Goal: Information Seeking & Learning: Check status

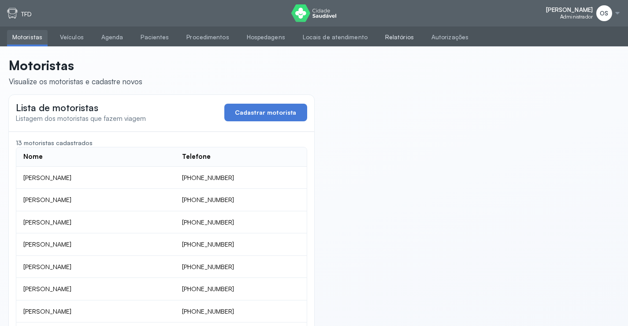
click at [386, 35] on link "Relatórios" at bounding box center [399, 37] width 39 height 15
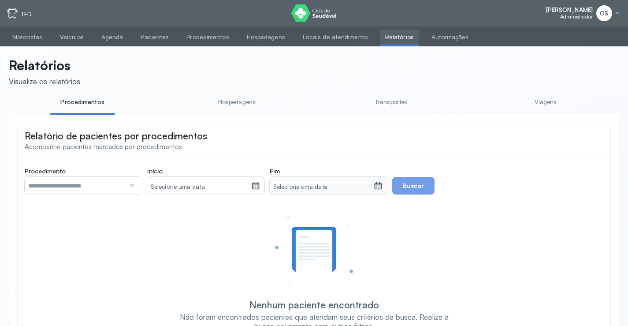
click at [539, 103] on link "Viagens" at bounding box center [545, 102] width 65 height 15
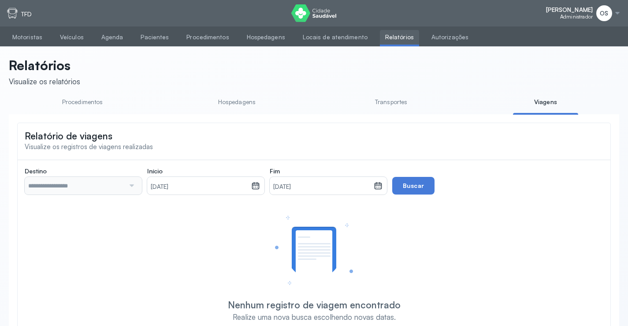
type input "**********"
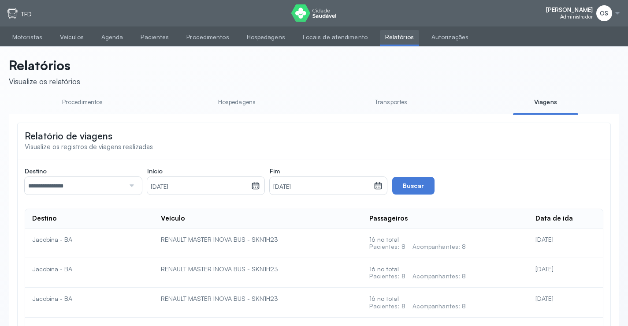
click at [135, 186] on div at bounding box center [131, 186] width 12 height 18
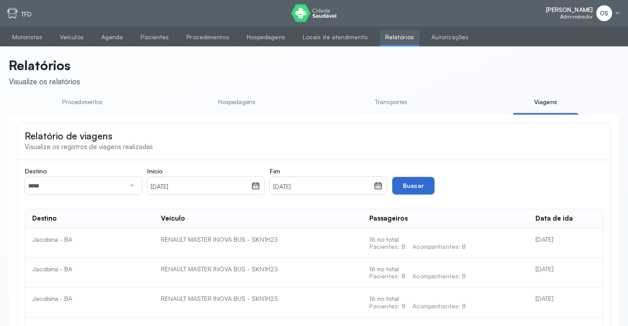
click at [419, 189] on button "Buscar" at bounding box center [413, 186] width 42 height 18
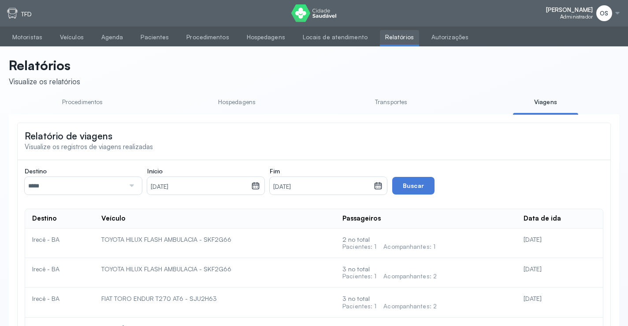
click at [615, 11] on div at bounding box center [617, 13] width 7 height 7
click at [581, 48] on div "Suporte" at bounding box center [568, 49] width 41 height 7
click at [603, 11] on span "OS" at bounding box center [604, 13] width 8 height 7
click at [584, 35] on div "Configurações" at bounding box center [568, 36] width 41 height 7
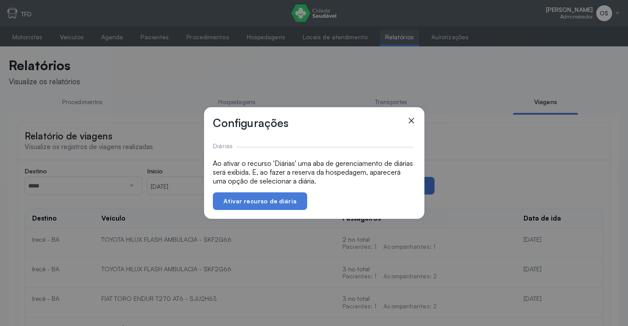
click at [411, 119] on icon at bounding box center [411, 120] width 9 height 9
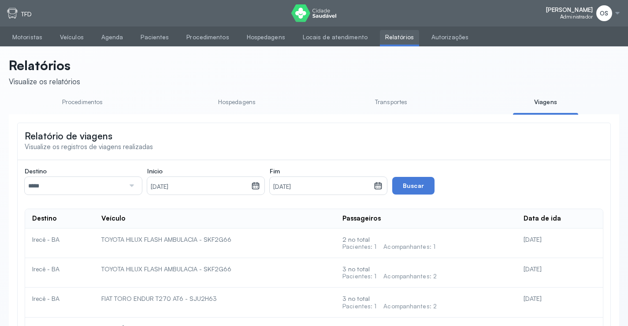
click at [613, 11] on div "OS" at bounding box center [608, 13] width 25 height 16
click at [503, 65] on header "Relatórios Visualize os relatórios" at bounding box center [314, 71] width 610 height 29
click at [68, 35] on link "Veículos" at bounding box center [72, 37] width 34 height 15
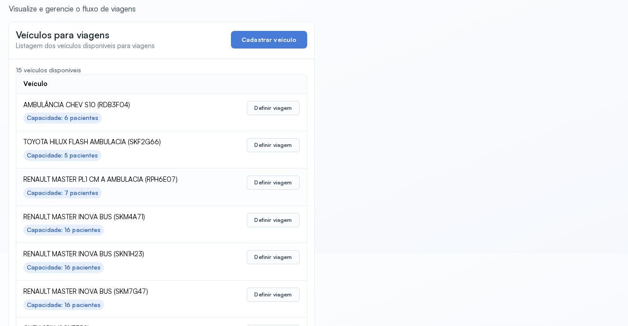
scroll to position [88, 0]
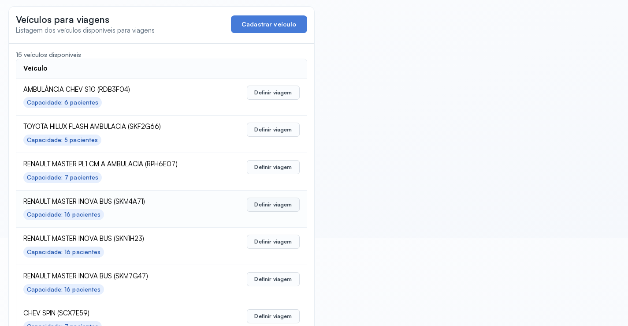
click at [270, 203] on button "Definir viagem" at bounding box center [273, 204] width 52 height 14
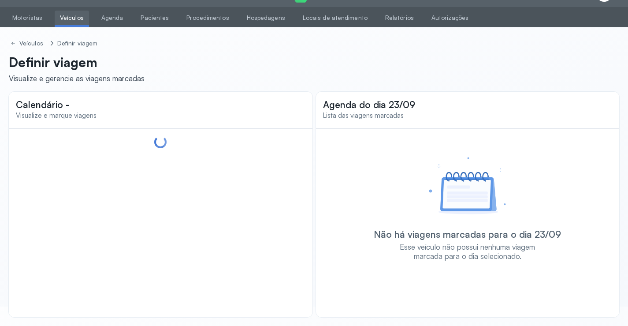
scroll to position [19, 0]
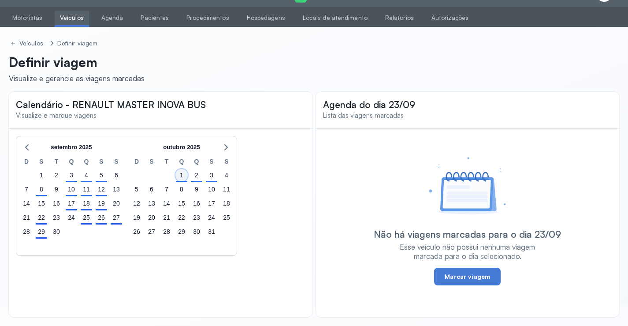
click at [180, 177] on div "1" at bounding box center [181, 175] width 12 height 12
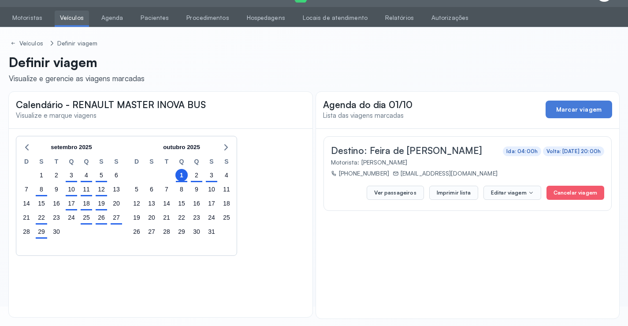
click at [256, 196] on div "[DATE] D S T Q Q S S 31 1 2 3 4 5 6 7 8 9 10 11 12 13 14 15 16 17 18 19 20 21 2…" at bounding box center [160, 196] width 289 height 120
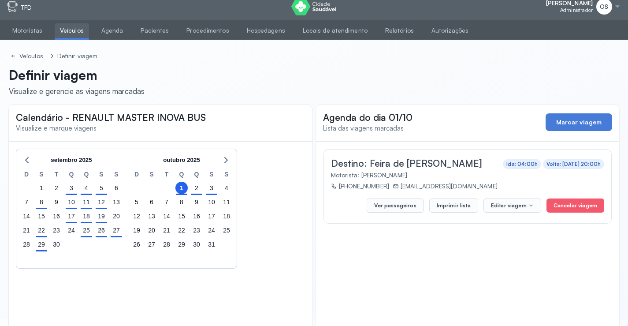
scroll to position [0, 0]
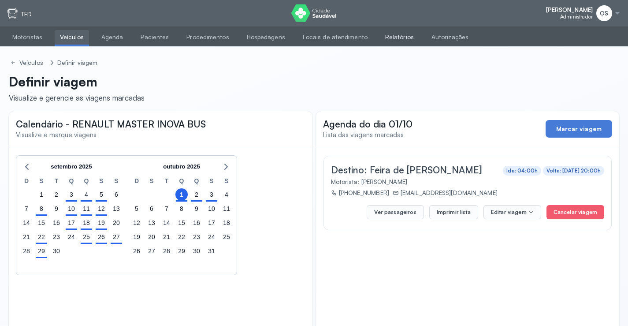
click at [382, 37] on link "Relatórios" at bounding box center [399, 37] width 39 height 15
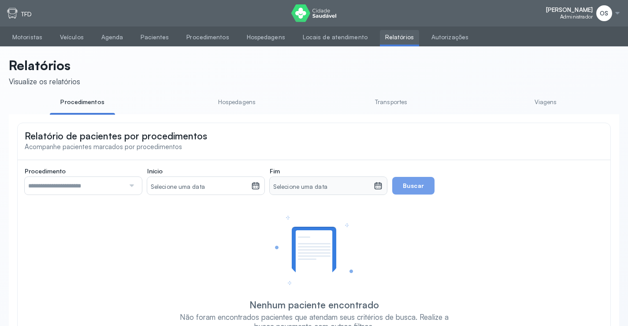
click at [550, 104] on link "Viagens" at bounding box center [545, 102] width 65 height 15
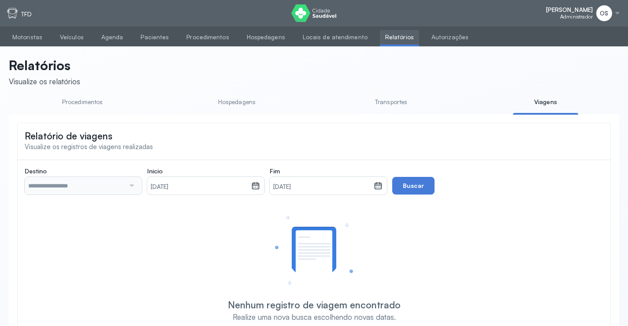
type input "**********"
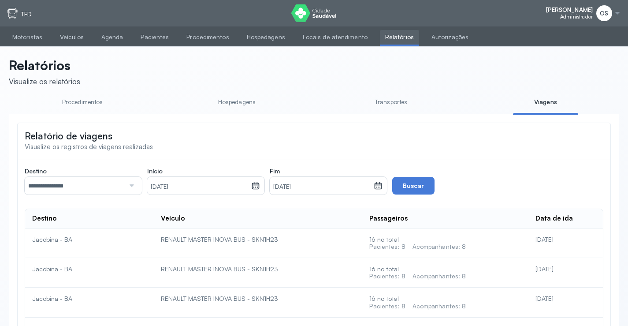
click at [100, 185] on input "**********" at bounding box center [75, 186] width 100 height 18
click at [409, 187] on button "Buscar" at bounding box center [413, 186] width 42 height 18
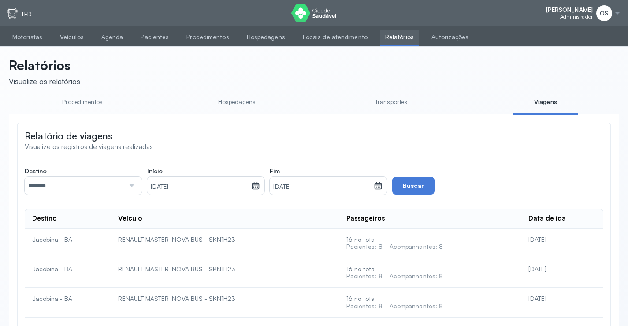
click at [130, 185] on div at bounding box center [131, 186] width 12 height 18
click at [414, 191] on button "Buscar" at bounding box center [413, 186] width 42 height 18
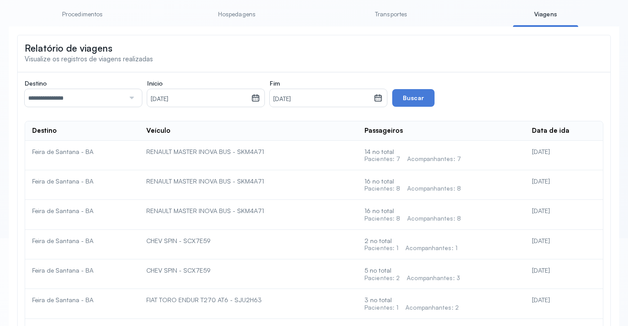
scroll to position [88, 0]
click at [133, 99] on div at bounding box center [131, 98] width 12 height 18
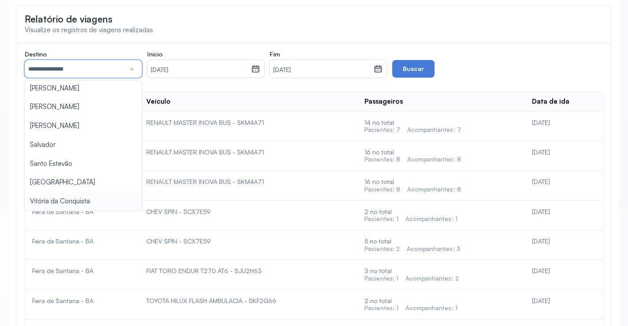
scroll to position [132, 0]
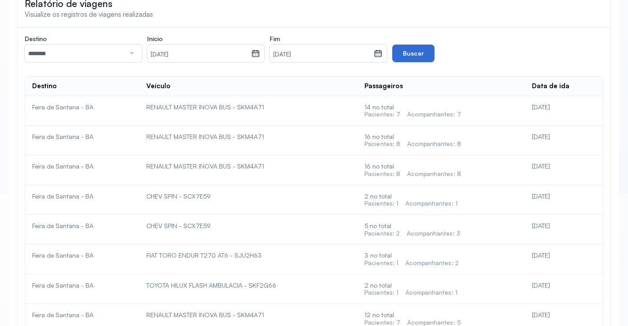
click at [418, 58] on button "Buscar" at bounding box center [413, 53] width 42 height 18
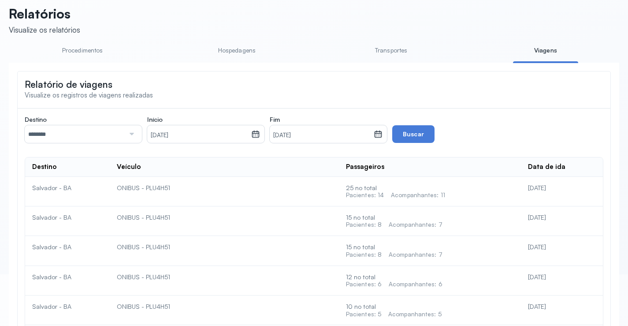
scroll to position [37, 0]
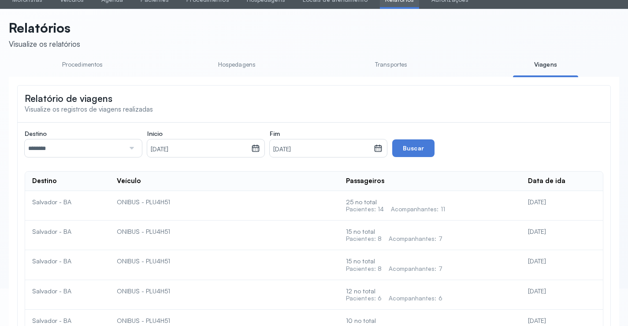
click at [130, 147] on div at bounding box center [131, 148] width 12 height 18
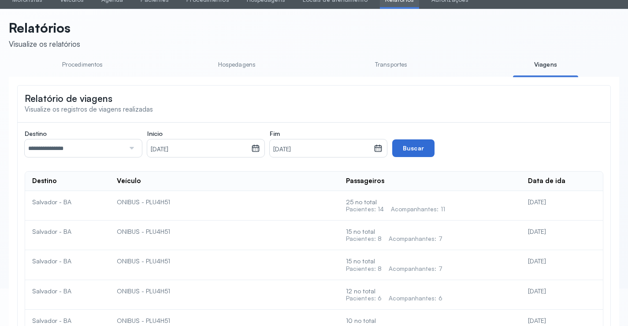
click at [414, 144] on button "Buscar" at bounding box center [413, 148] width 42 height 18
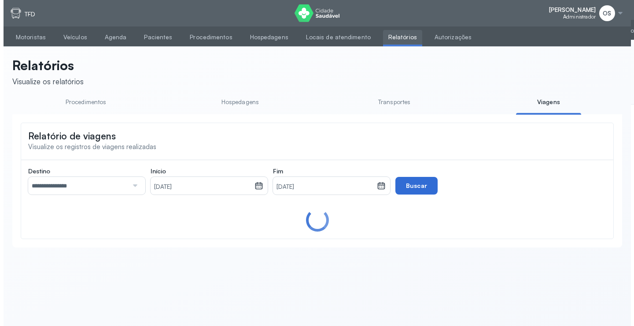
scroll to position [0, 0]
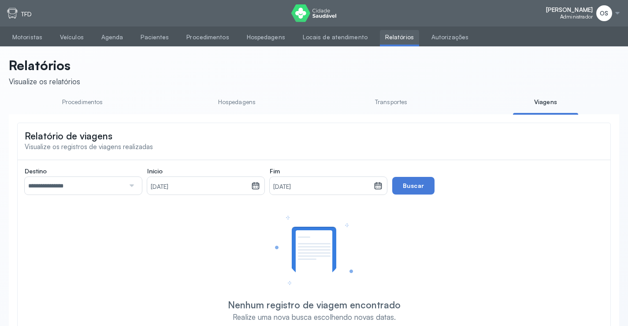
click at [127, 186] on div at bounding box center [131, 186] width 12 height 18
click at [74, 227] on div "**********" at bounding box center [314, 244] width 578 height 154
click at [420, 188] on button "Buscar" at bounding box center [413, 186] width 42 height 18
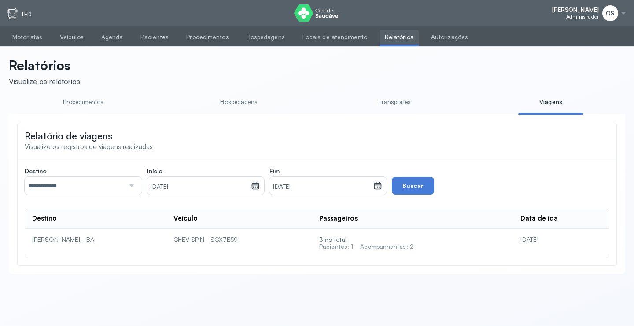
click at [133, 189] on div at bounding box center [131, 186] width 12 height 18
click at [67, 243] on div "**********" at bounding box center [317, 212] width 585 height 91
click at [414, 182] on button "Buscar" at bounding box center [413, 186] width 42 height 18
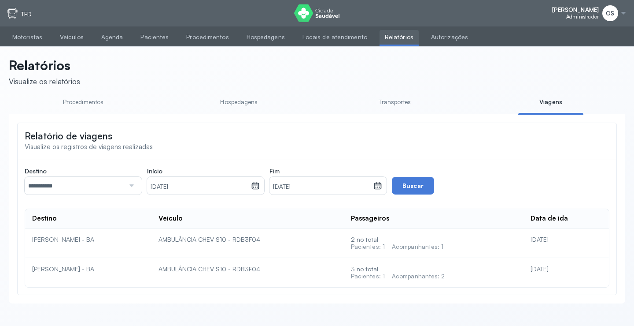
click at [130, 187] on div at bounding box center [131, 186] width 12 height 18
click at [54, 282] on div "**********" at bounding box center [317, 227] width 585 height 120
click at [418, 188] on button "Buscar" at bounding box center [413, 186] width 42 height 18
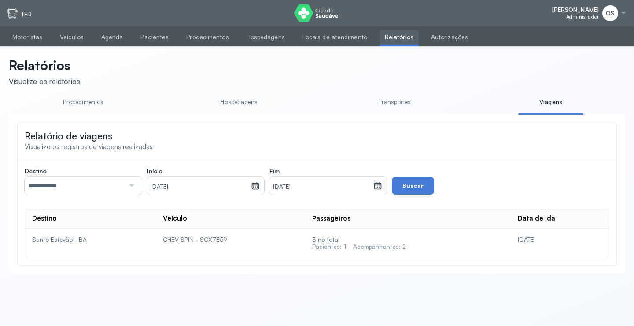
click at [128, 187] on div at bounding box center [131, 186] width 12 height 18
click at [133, 187] on div at bounding box center [131, 186] width 12 height 18
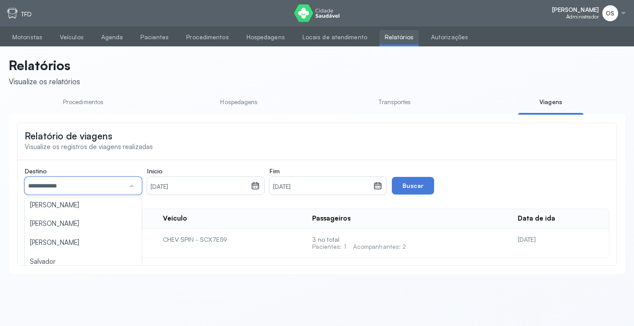
click at [142, 240] on div "Santo Estevão - BA" at bounding box center [90, 239] width 117 height 8
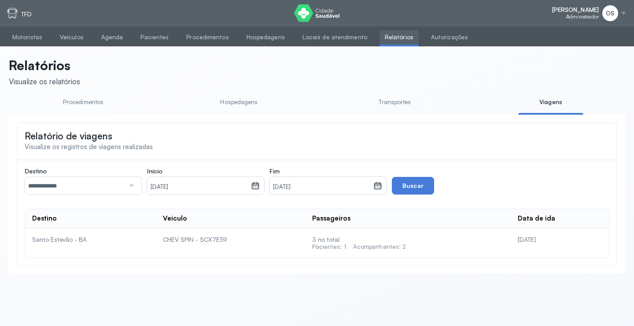
click at [130, 187] on div at bounding box center [131, 186] width 12 height 18
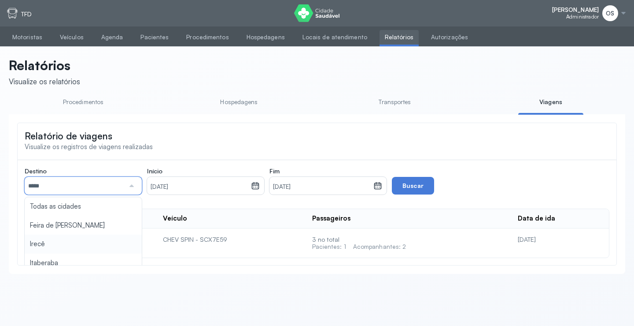
click at [41, 245] on div "Destino ***** Todas as cidades [GEOGRAPHIC_DATA] [GEOGRAPHIC_DATA] [GEOGRAPHIC_…" at bounding box center [317, 212] width 585 height 91
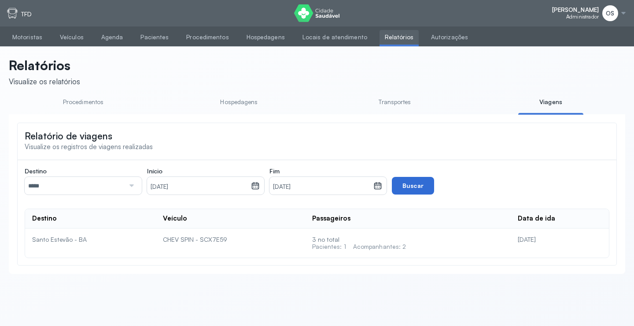
click at [404, 181] on button "Buscar" at bounding box center [413, 186] width 42 height 18
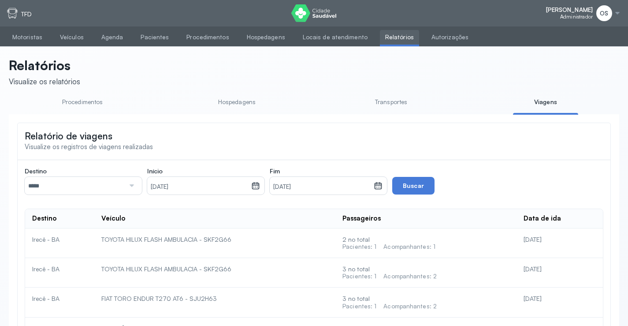
click at [256, 188] on icon at bounding box center [255, 185] width 9 height 9
click at [232, 133] on div "S T Q Q S S D 1 2 3 4 5 6 7 8 9 10 11 12 13 14 15 16 17 18 19 20 21 22 23 24 25…" at bounding box center [206, 110] width 106 height 98
drag, startPoint x: 199, startPoint y: 118, endPoint x: 190, endPoint y: 165, distance: 47.9
click at [192, 185] on small "[DATE]" at bounding box center [199, 186] width 97 height 9
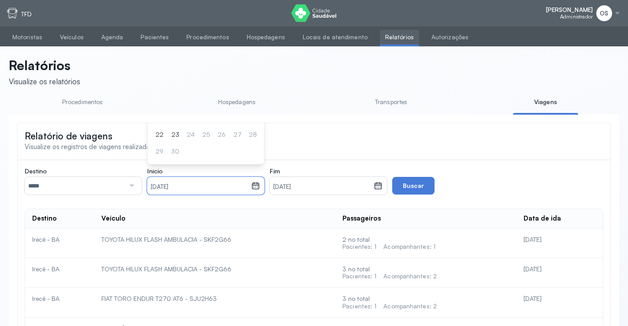
click at [159, 190] on small "[DATE]" at bounding box center [199, 186] width 97 height 9
click at [157, 189] on small "[DATE]" at bounding box center [199, 186] width 97 height 9
click at [167, 189] on small "[DATE]" at bounding box center [199, 186] width 97 height 9
drag, startPoint x: 211, startPoint y: 182, endPoint x: 205, endPoint y: 210, distance: 28.8
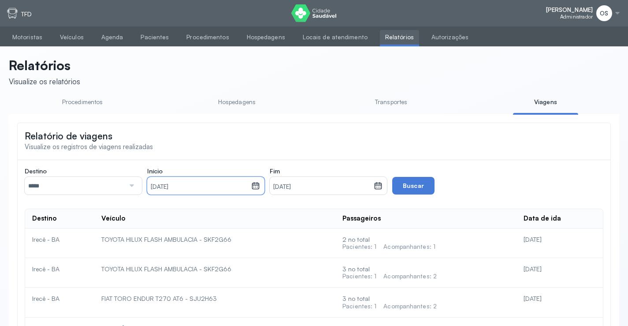
copy div "[DATE] S T Q Q S S D 1 2 3 4 5 6 7 8 9 10 11 12 13 14 15 16 17 18 19 20 21 22 2…"
drag, startPoint x: 201, startPoint y: 186, endPoint x: 214, endPoint y: 163, distance: 26.2
drag, startPoint x: 202, startPoint y: 185, endPoint x: 181, endPoint y: 148, distance: 42.6
click at [181, 148] on div "Relatório de viagens Visualize os registros de viagens realizadas" at bounding box center [314, 140] width 592 height 35
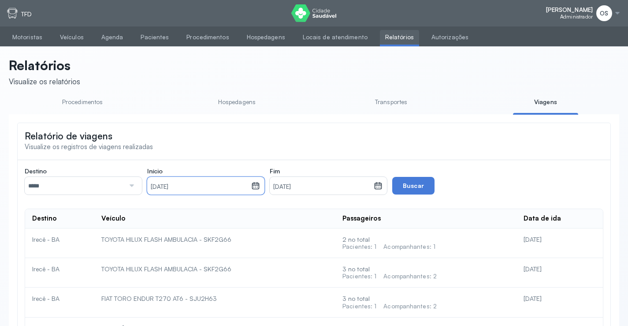
drag, startPoint x: 192, startPoint y: 194, endPoint x: 192, endPoint y: 189, distance: 4.8
click at [192, 192] on div "[DATE]" at bounding box center [199, 186] width 104 height 18
click at [192, 189] on small "[DATE]" at bounding box center [199, 186] width 97 height 9
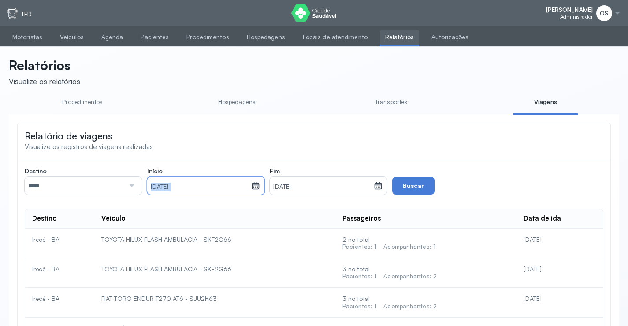
click at [196, 178] on div "[DATE]" at bounding box center [199, 186] width 104 height 18
click at [256, 185] on icon at bounding box center [255, 185] width 9 height 9
click at [255, 188] on icon at bounding box center [255, 186] width 4 height 2
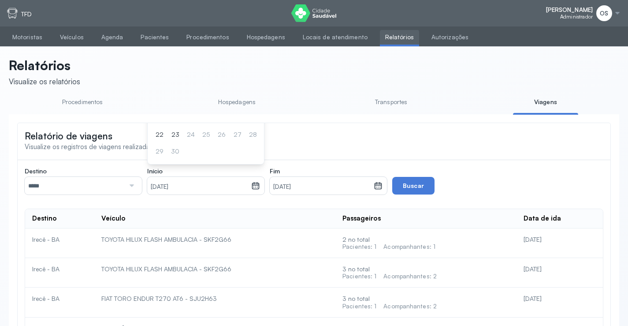
click at [255, 188] on icon at bounding box center [255, 186] width 4 height 2
click at [254, 188] on icon at bounding box center [255, 186] width 4 height 2
click at [254, 189] on icon at bounding box center [255, 185] width 9 height 9
drag, startPoint x: 254, startPoint y: 187, endPoint x: 246, endPoint y: 177, distance: 12.5
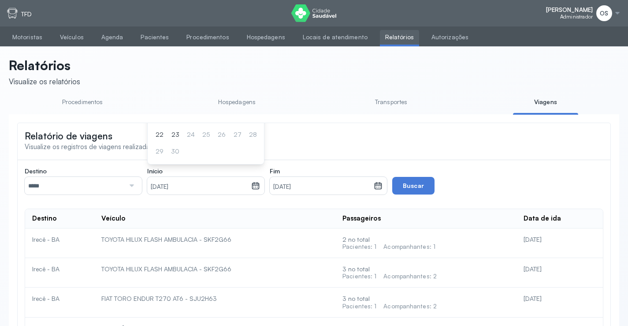
click at [253, 185] on g at bounding box center [255, 184] width 7 height 7
click at [540, 99] on link "Viagens" at bounding box center [545, 102] width 65 height 15
click at [540, 100] on link "Viagens" at bounding box center [545, 102] width 65 height 15
click at [129, 184] on div at bounding box center [131, 186] width 12 height 18
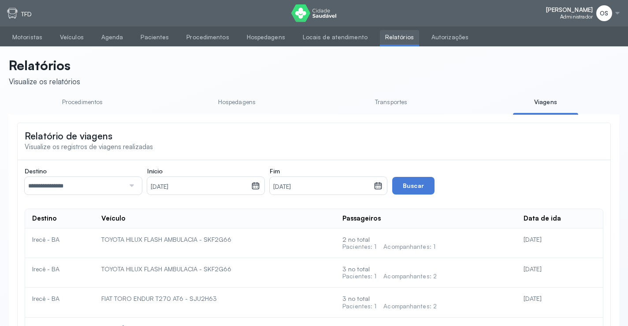
click at [253, 186] on icon at bounding box center [255, 185] width 9 height 9
click at [106, 36] on link "Agenda" at bounding box center [112, 37] width 33 height 15
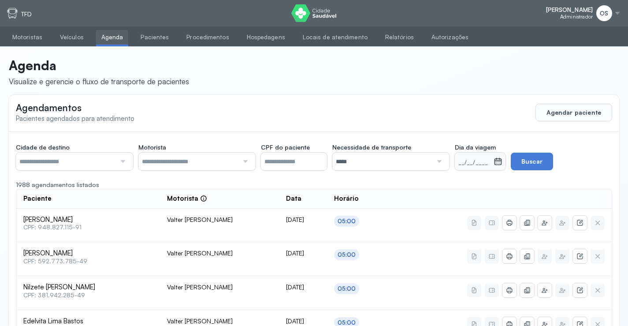
click at [125, 161] on div at bounding box center [122, 161] width 12 height 18
click at [440, 160] on div at bounding box center [438, 161] width 12 height 18
drag, startPoint x: 468, startPoint y: 164, endPoint x: 484, endPoint y: 164, distance: 15.4
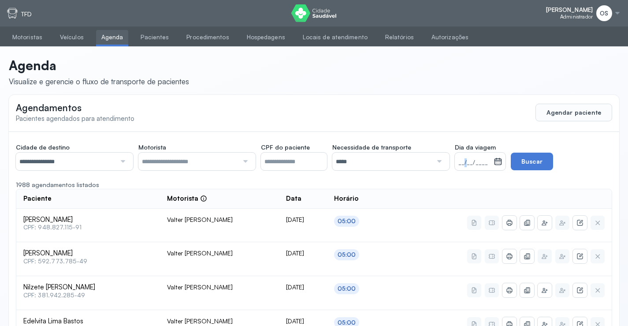
click at [471, 164] on small "__/__/____" at bounding box center [474, 162] width 32 height 9
click at [500, 166] on icon at bounding box center [497, 161] width 9 height 9
click at [502, 163] on icon at bounding box center [497, 161] width 9 height 9
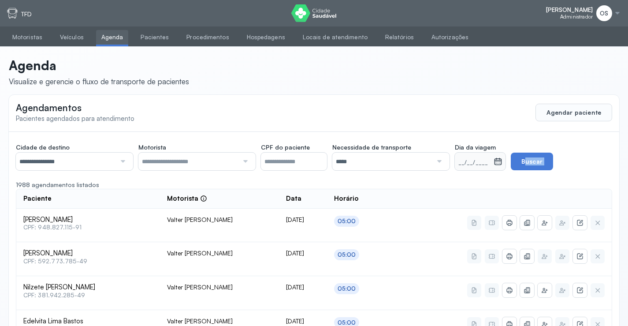
click at [502, 163] on icon at bounding box center [497, 161] width 9 height 9
click at [494, 165] on div "__/__/____" at bounding box center [480, 161] width 51 height 18
click at [477, 168] on div "__/__/____" at bounding box center [474, 161] width 39 height 18
click at [474, 166] on small "__/__/____" at bounding box center [474, 162] width 32 height 9
drag, startPoint x: 474, startPoint y: 164, endPoint x: 493, endPoint y: 159, distance: 19.8
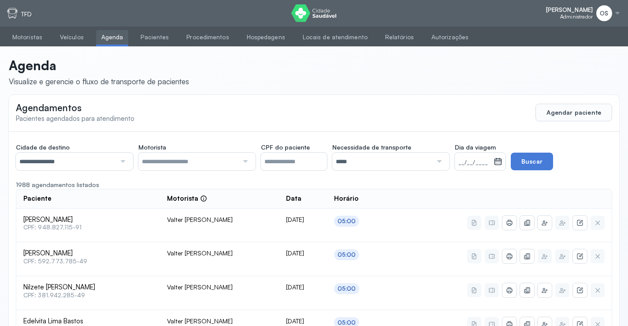
click at [475, 163] on small "__/__/____" at bounding box center [474, 162] width 32 height 9
drag, startPoint x: 552, startPoint y: 142, endPoint x: 570, endPoint y: 141, distance: 17.7
click at [556, 142] on div "**********" at bounding box center [314, 154] width 596 height 31
click at [587, 105] on button "Agendar paciente" at bounding box center [573, 113] width 77 height 18
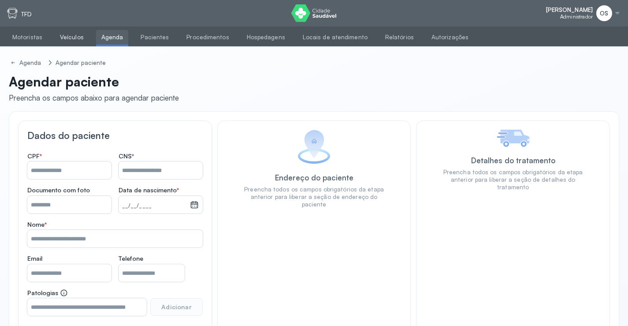
click at [75, 34] on link "Veículos" at bounding box center [72, 37] width 34 height 15
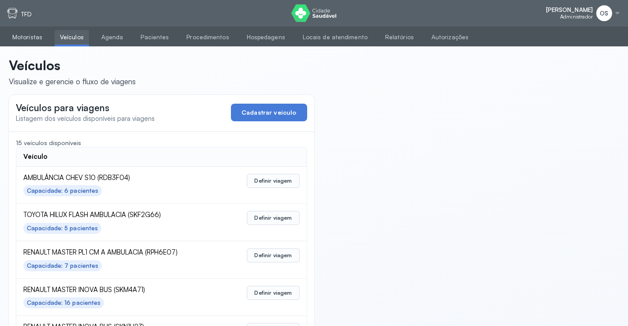
click at [33, 37] on link "Motoristas" at bounding box center [27, 37] width 41 height 15
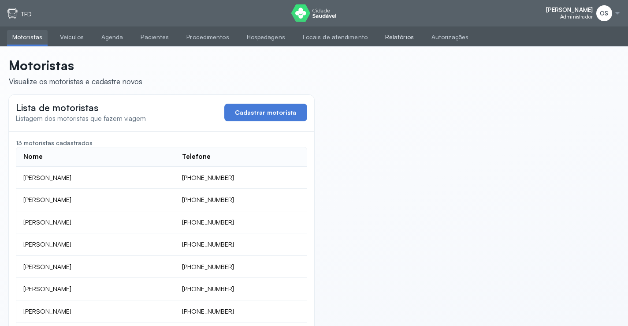
click at [386, 36] on link "Relatórios" at bounding box center [399, 37] width 39 height 15
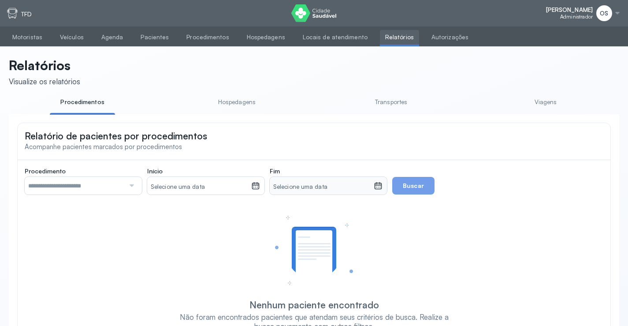
click at [254, 187] on icon at bounding box center [255, 185] width 9 height 9
click at [379, 188] on icon at bounding box center [378, 185] width 9 height 9
click at [383, 187] on div "Selecione uma data" at bounding box center [328, 186] width 117 height 18
click at [379, 189] on icon at bounding box center [377, 185] width 7 height 7
drag, startPoint x: 377, startPoint y: 187, endPoint x: 380, endPoint y: 184, distance: 4.7
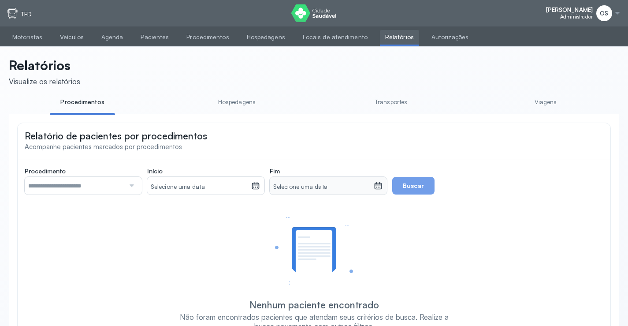
click at [380, 184] on icon at bounding box center [378, 185] width 9 height 9
click at [396, 102] on link "Transportes" at bounding box center [391, 102] width 65 height 15
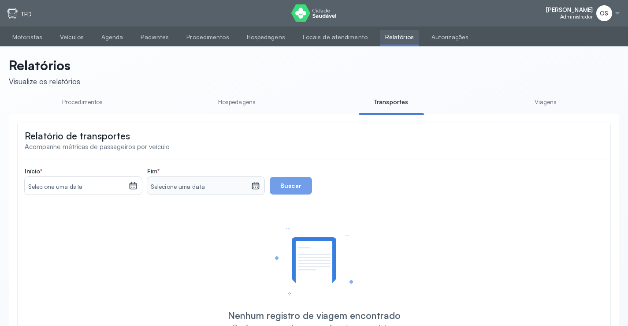
click at [396, 102] on link "Transportes" at bounding box center [391, 102] width 65 height 15
click at [130, 189] on icon at bounding box center [133, 185] width 7 height 7
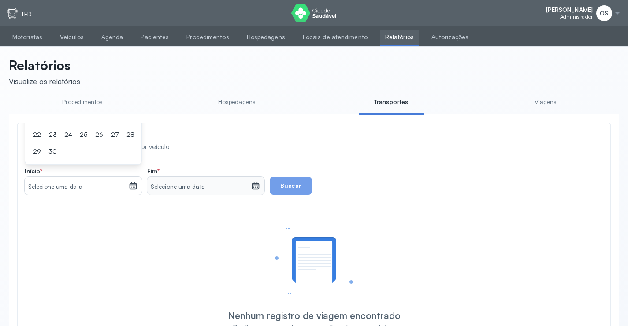
click at [255, 190] on icon at bounding box center [255, 185] width 9 height 9
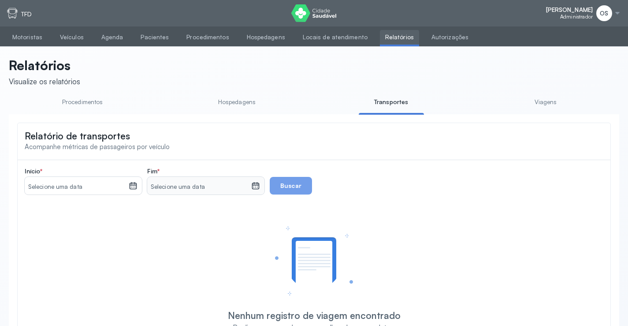
drag, startPoint x: 255, startPoint y: 191, endPoint x: 247, endPoint y: 187, distance: 9.8
click at [247, 187] on div "Selecione uma data" at bounding box center [205, 186] width 117 height 18
click at [246, 188] on small "Selecione uma data" at bounding box center [199, 186] width 97 height 9
click at [257, 189] on icon at bounding box center [255, 185] width 9 height 9
drag, startPoint x: 257, startPoint y: 189, endPoint x: 342, endPoint y: 179, distance: 85.6
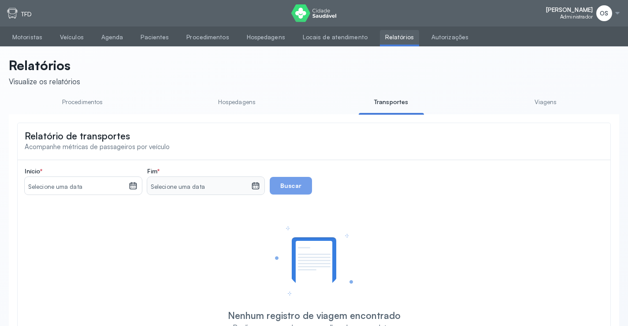
click at [258, 190] on icon at bounding box center [255, 185] width 9 height 9
click at [540, 102] on link "Viagens" at bounding box center [545, 102] width 65 height 15
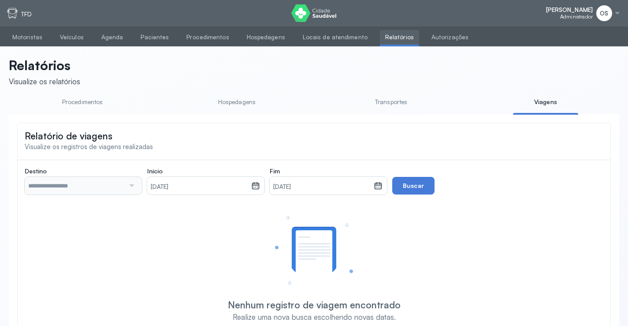
type input "**********"
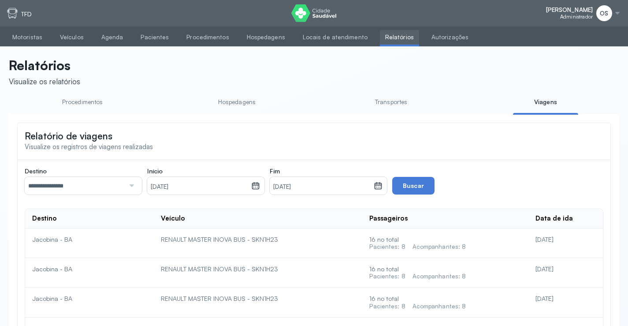
click at [252, 189] on icon at bounding box center [255, 185] width 7 height 7
click at [258, 130] on div "[DATE] S T Q Q S S D 1 2 3 4 5 6 7 8 9 10 11 12 13 14 15 16 17 18 19 20 21 22 2…" at bounding box center [205, 98] width 117 height 132
click at [258, 130] on div "S T Q Q S S D 1 2 3 4 5 6 7 8 9 10 11 12 13 14 15 16 17 18 19 20 21 22 23 24 25…" at bounding box center [206, 110] width 106 height 98
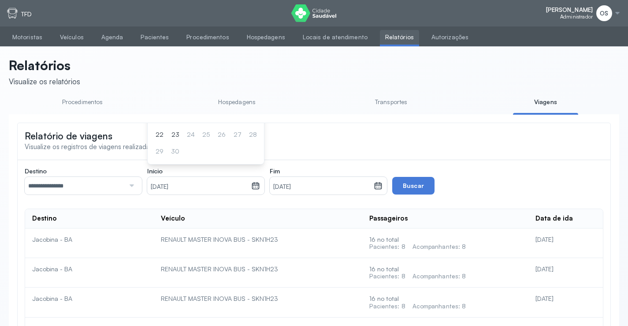
click at [258, 130] on div "S T Q Q S S D 1 2 3 4 5 6 7 8 9 10 11 12 13 14 15 16 17 18 19 20 21 22 23 24 25…" at bounding box center [206, 110] width 106 height 98
click at [255, 130] on div "S T Q Q S S D 1 2 3 4 5 6 7 8 9 10 11 12 13 14 15 16 17 18 19 20 21 22 23 24 25…" at bounding box center [206, 110] width 106 height 98
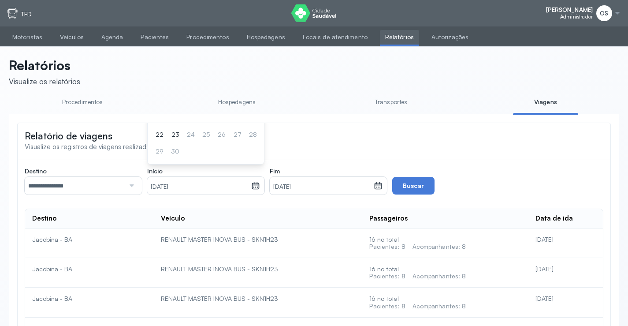
click at [255, 130] on div "S T Q Q S S D 1 2 3 4 5 6 7 8 9 10 11 12 13 14 15 16 17 18 19 20 21 22 23 24 25…" at bounding box center [206, 110] width 106 height 98
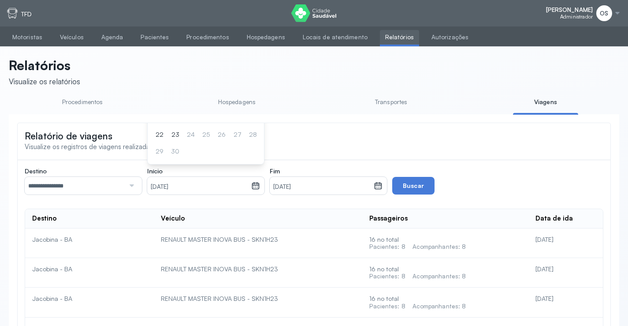
click at [255, 130] on div "S T Q Q S S D 1 2 3 4 5 6 7 8 9 10 11 12 13 14 15 16 17 18 19 20 21 22 23 24 25…" at bounding box center [206, 110] width 106 height 98
click at [253, 130] on div "S T Q Q S S D 1 2 3 4 5 6 7 8 9 10 11 12 13 14 15 16 17 18 19 20 21 22 23 24 25…" at bounding box center [206, 110] width 106 height 98
click at [252, 130] on div "S T Q Q S S D 1 2 3 4 5 6 7 8 9 10 11 12 13 14 15 16 17 18 19 20 21 22 23 24 25…" at bounding box center [206, 110] width 106 height 98
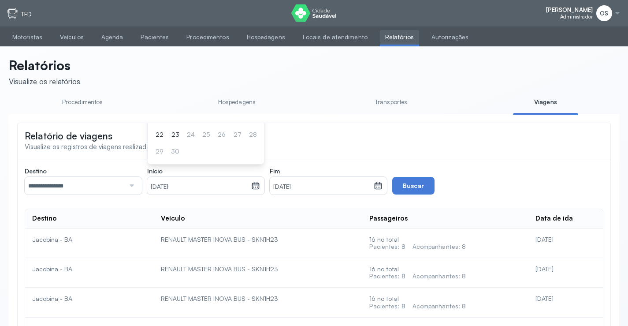
click at [252, 131] on div "S T Q Q S S D 1 2 3 4 5 6 7 8 9 10 11 12 13 14 15 16 17 18 19 20 21 22 23 24 25…" at bounding box center [206, 110] width 106 height 98
click at [248, 140] on div "S T Q Q S S D 1 2 3 4 5 6 7 8 9 10 11 12 13 14 15 16 17 18 19 20 21 22 23 24 25…" at bounding box center [206, 110] width 106 height 98
click at [251, 137] on div "S T Q Q S S D 1 2 3 4 5 6 7 8 9 10 11 12 13 14 15 16 17 18 19 20 21 22 23 24 25…" at bounding box center [206, 110] width 106 height 98
drag, startPoint x: 253, startPoint y: 135, endPoint x: 258, endPoint y: 134, distance: 5.0
click at [254, 135] on div "S T Q Q S S D 1 2 3 4 5 6 7 8 9 10 11 12 13 14 15 16 17 18 19 20 21 22 23 24 25…" at bounding box center [206, 110] width 106 height 98
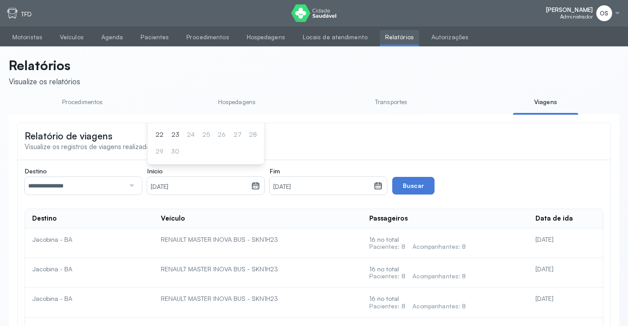
click at [258, 135] on div "S T Q Q S S D 1 2 3 4 5 6 7 8 9 10 11 12 13 14 15 16 17 18 19 20 21 22 23 24 25…" at bounding box center [206, 110] width 106 height 98
click at [256, 135] on div "S T Q Q S S D 1 2 3 4 5 6 7 8 9 10 11 12 13 14 15 16 17 18 19 20 21 22 23 24 25…" at bounding box center [206, 110] width 106 height 98
click at [160, 188] on small "[DATE]" at bounding box center [199, 186] width 97 height 9
drag, startPoint x: 171, startPoint y: 192, endPoint x: 194, endPoint y: 187, distance: 23.1
click at [173, 189] on small "[DATE]" at bounding box center [199, 186] width 97 height 9
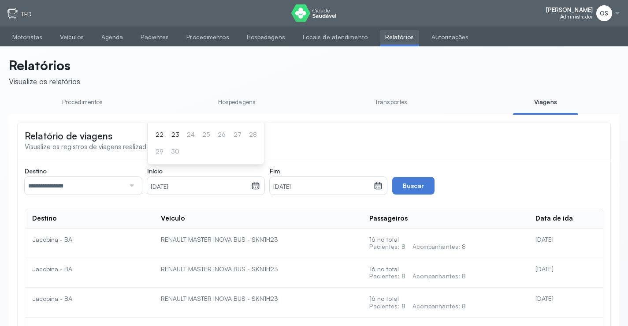
click at [256, 189] on icon at bounding box center [255, 185] width 9 height 9
click at [156, 185] on small "[DATE]" at bounding box center [199, 186] width 97 height 9
click at [158, 189] on small "[DATE]" at bounding box center [199, 186] width 97 height 9
click at [165, 189] on small "[DATE]" at bounding box center [199, 186] width 97 height 9
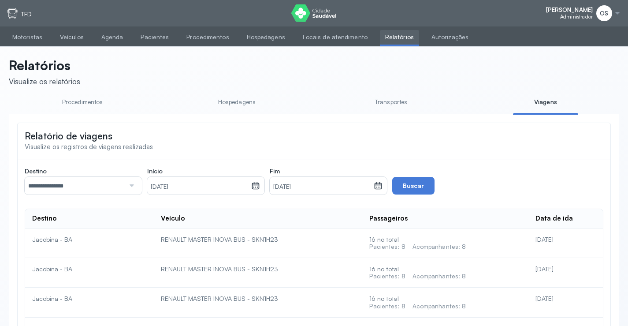
click at [257, 185] on icon at bounding box center [255, 183] width 7 height 4
click at [253, 185] on icon at bounding box center [255, 183] width 7 height 4
click at [251, 187] on div "[DATE]" at bounding box center [205, 186] width 117 height 18
click at [250, 187] on div "[DATE]" at bounding box center [199, 186] width 104 height 18
click at [249, 187] on div "[DATE]" at bounding box center [199, 186] width 104 height 18
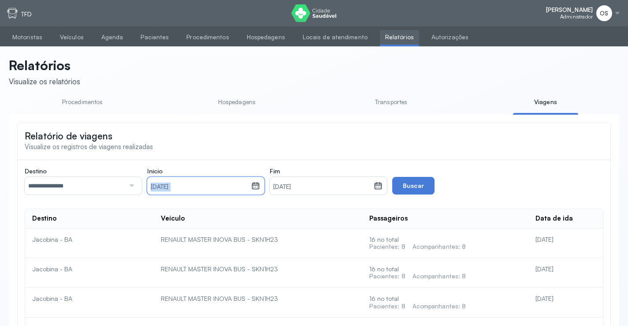
click at [249, 187] on div "[DATE]" at bounding box center [199, 186] width 104 height 18
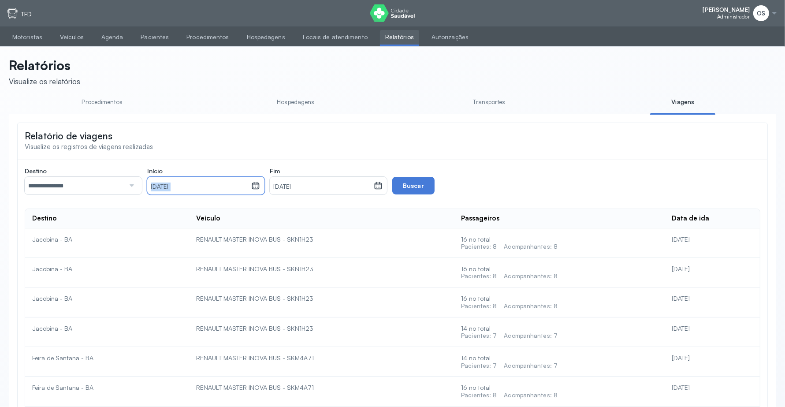
drag, startPoint x: 634, startPoint y: 0, endPoint x: 455, endPoint y: 119, distance: 215.1
click at [253, 186] on icon at bounding box center [255, 185] width 9 height 9
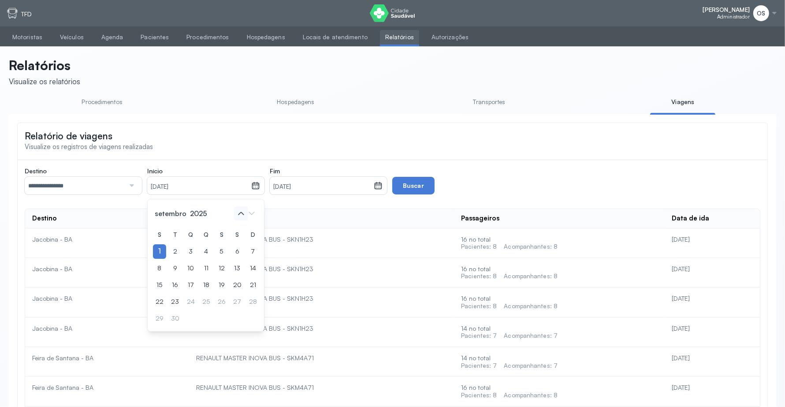
click at [238, 215] on icon at bounding box center [241, 213] width 14 height 14
click at [207, 248] on div "1" at bounding box center [206, 251] width 13 height 15
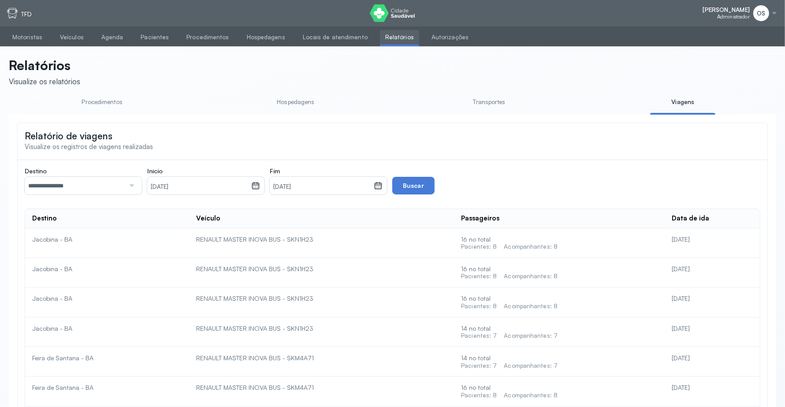
click at [377, 187] on icon at bounding box center [378, 185] width 9 height 9
click at [296, 314] on div "S T Q Q S S D 1 2 3 4 5 6 7 8 9 10 11 12 13 14 15 16 17 18 19 20 21 22 23 24 25…" at bounding box center [328, 276] width 106 height 98
click at [296, 313] on div "S T Q Q S S D 1 2 3 4 5 6 7 8 9 10 11 12 13 14 15 16 17 18 19 20 21 22 23 24 25…" at bounding box center [328, 276] width 106 height 98
click at [296, 314] on div "S T Q Q S S D 1 2 3 4 5 6 7 8 9 10 11 12 13 14 15 16 17 18 19 20 21 22 23 24 25…" at bounding box center [328, 276] width 106 height 98
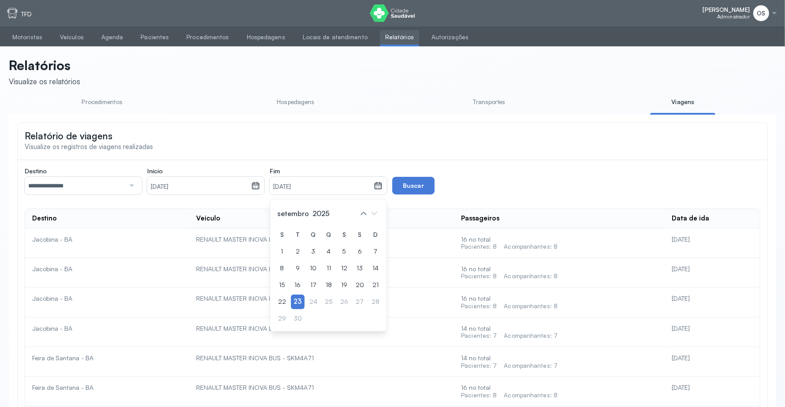
click at [296, 314] on div "S T Q Q S S D 1 2 3 4 5 6 7 8 9 10 11 12 13 14 15 16 17 18 19 20 21 22 23 24 25…" at bounding box center [328, 276] width 106 height 98
click at [362, 214] on icon at bounding box center [363, 213] width 14 height 14
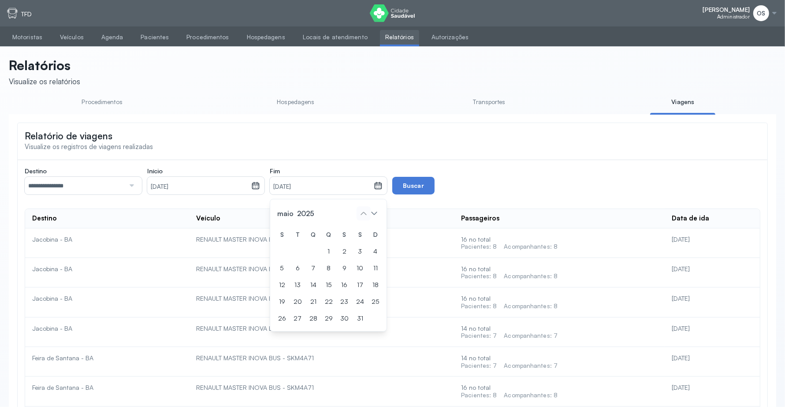
click at [362, 214] on icon at bounding box center [363, 213] width 14 height 14
click at [363, 217] on icon at bounding box center [363, 213] width 14 height 14
click at [341, 321] on div "30" at bounding box center [344, 318] width 14 height 15
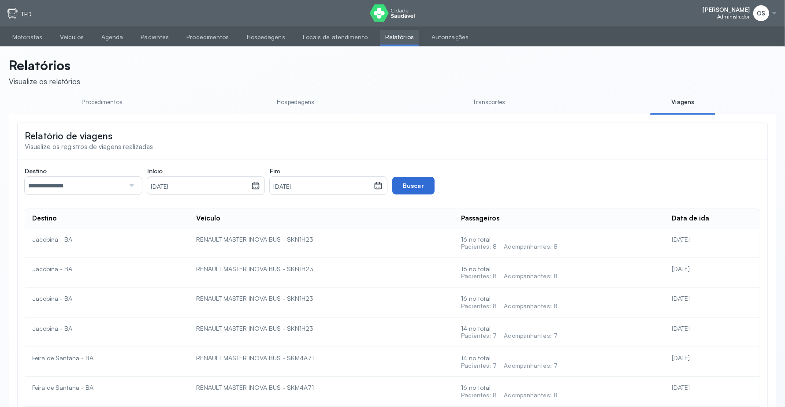
click at [412, 186] on button "Buscar" at bounding box center [413, 186] width 42 height 18
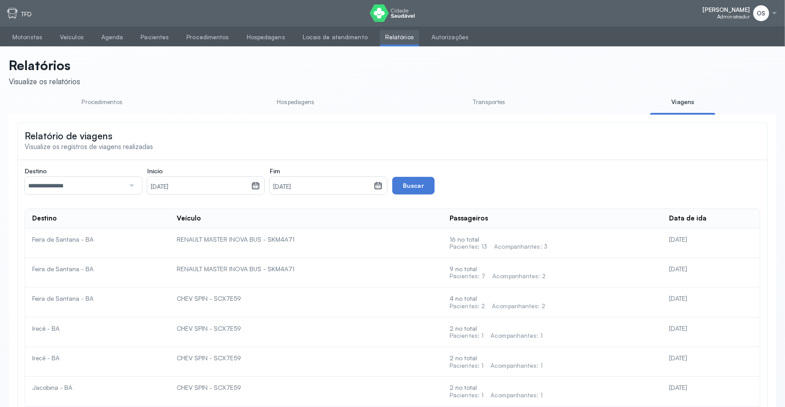
click at [129, 183] on div at bounding box center [131, 186] width 12 height 18
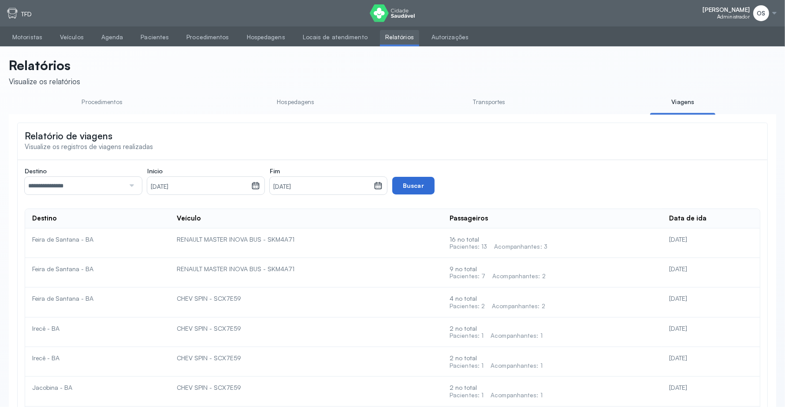
click at [418, 182] on button "Buscar" at bounding box center [413, 186] width 42 height 18
click at [133, 187] on div at bounding box center [131, 186] width 12 height 18
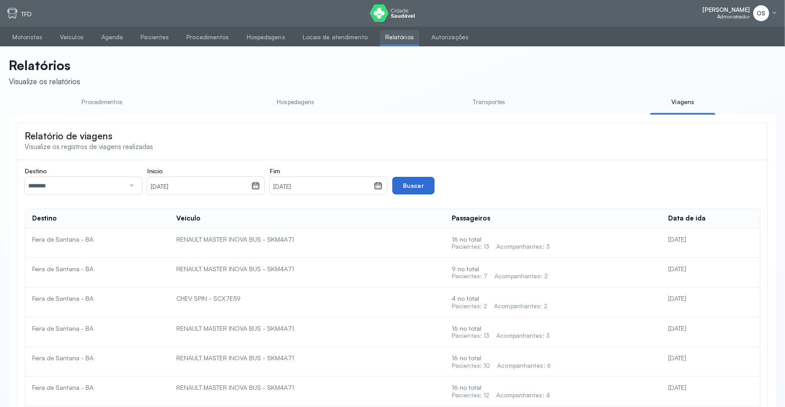
click at [411, 184] on button "Buscar" at bounding box center [413, 186] width 42 height 18
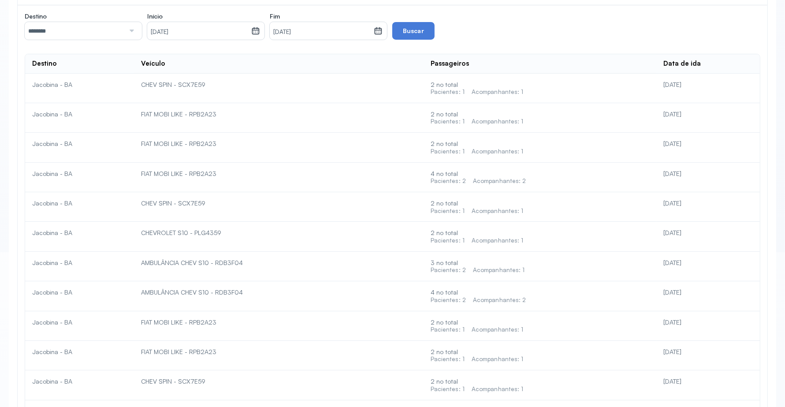
scroll to position [165, 0]
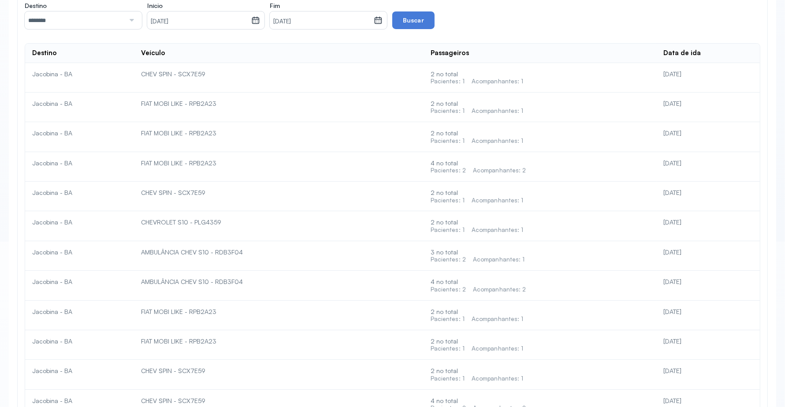
click at [489, 76] on div "2 no total Pacientes: 1 Acompanhantes: 1" at bounding box center [539, 77] width 218 height 15
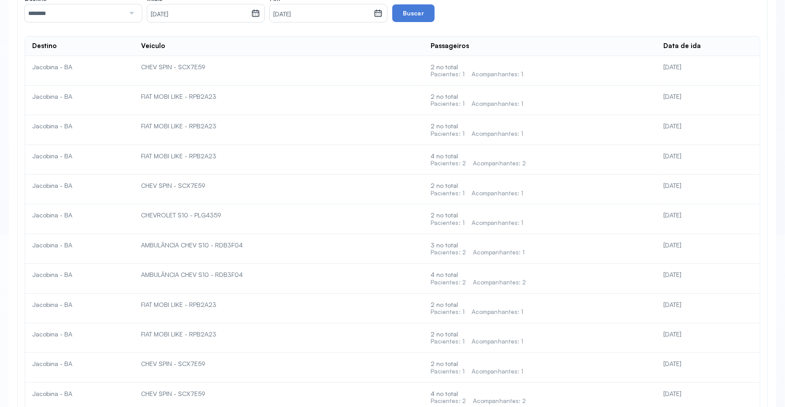
scroll to position [0, 0]
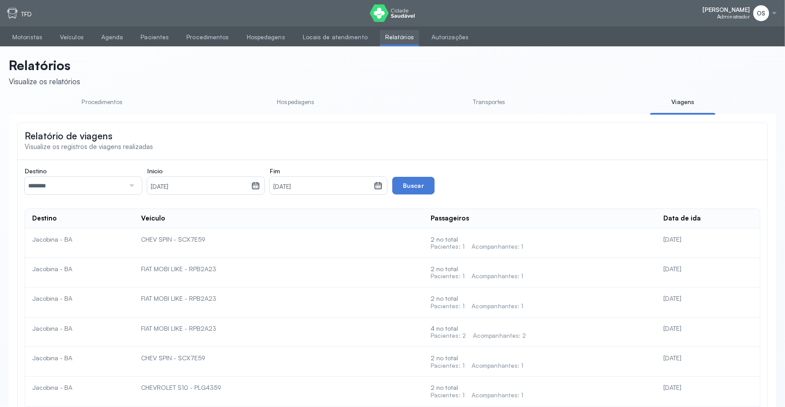
click at [133, 185] on div at bounding box center [131, 186] width 12 height 18
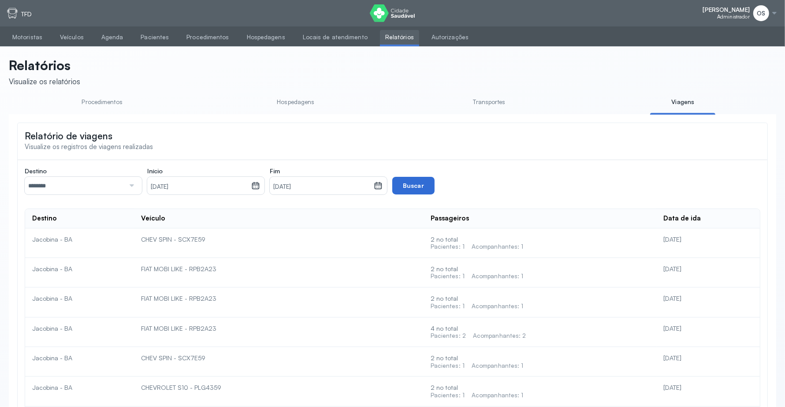
click at [426, 181] on button "Buscar" at bounding box center [413, 186] width 42 height 18
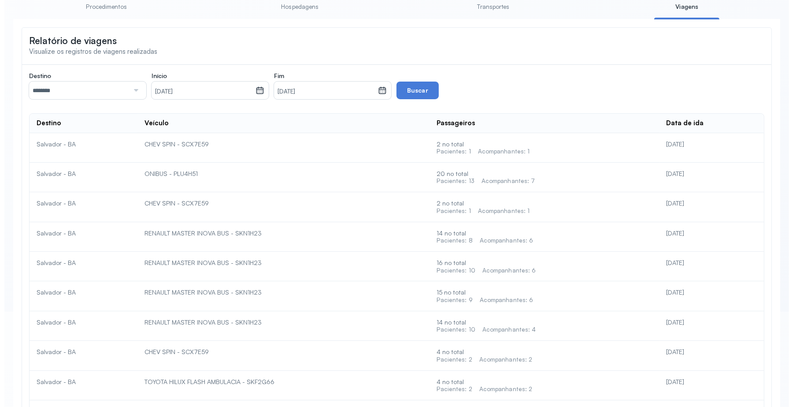
scroll to position [0, 0]
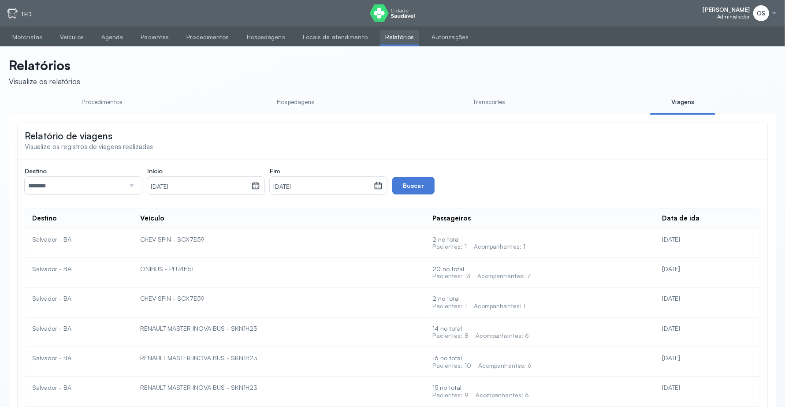
click at [130, 187] on div at bounding box center [131, 186] width 12 height 18
click at [74, 205] on div "**********" at bounding box center [392, 360] width 735 height 387
click at [413, 185] on button "Buscar" at bounding box center [413, 186] width 42 height 18
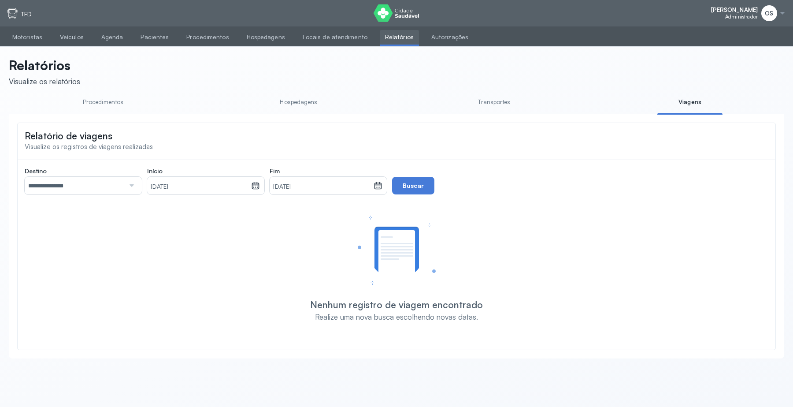
click at [131, 184] on div at bounding box center [131, 186] width 12 height 18
click at [78, 222] on div "**********" at bounding box center [397, 244] width 744 height 154
click at [412, 190] on button "Buscar" at bounding box center [413, 186] width 42 height 18
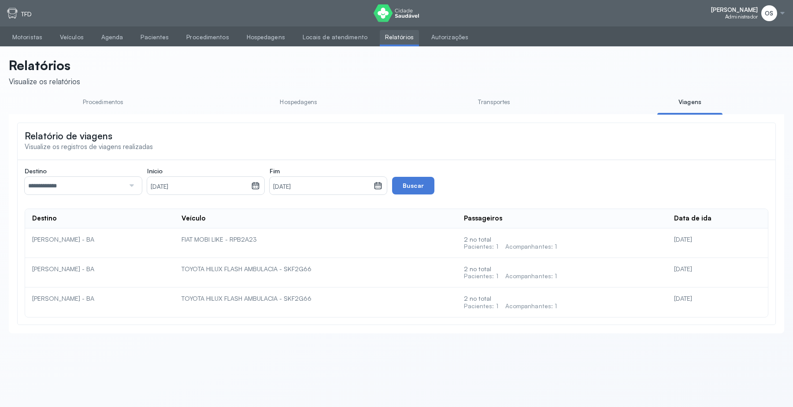
click at [132, 185] on div at bounding box center [131, 186] width 12 height 18
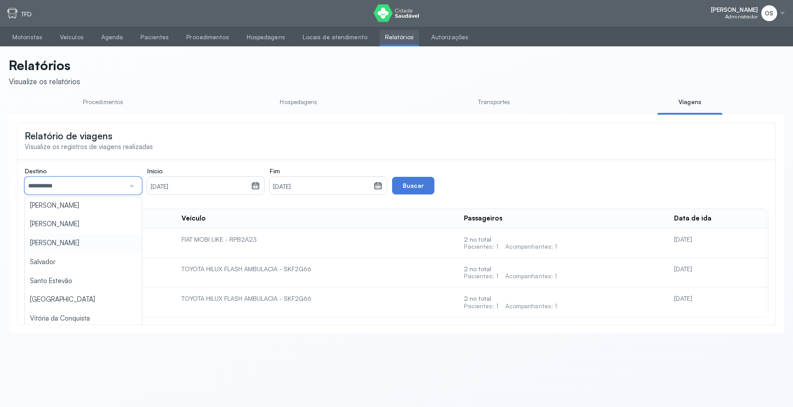
click at [74, 247] on div "**********" at bounding box center [397, 242] width 744 height 150
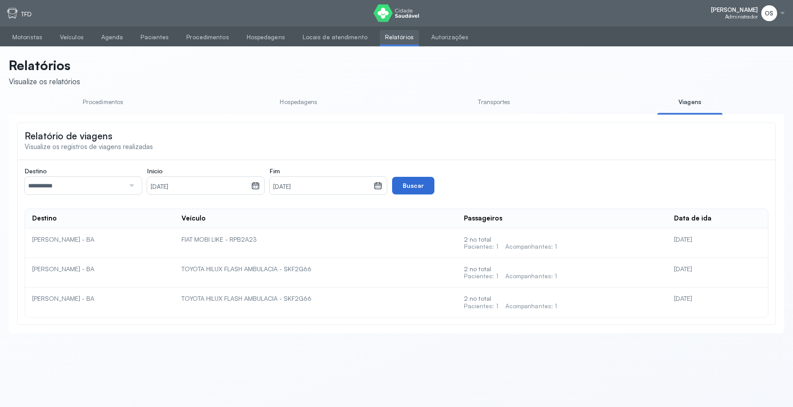
click at [422, 188] on button "Buscar" at bounding box center [413, 186] width 42 height 18
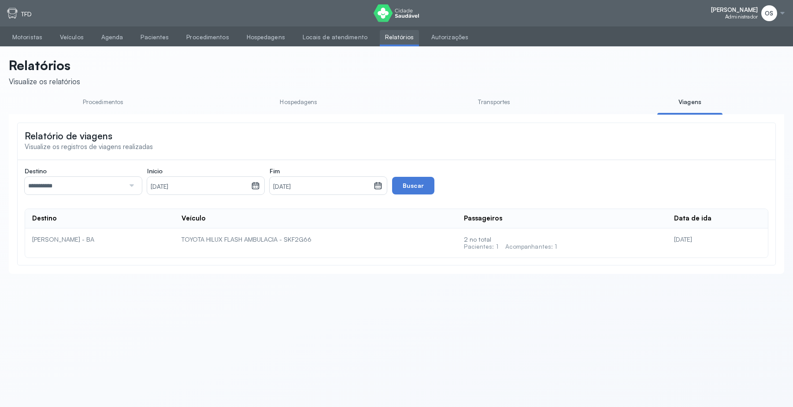
click at [130, 184] on div at bounding box center [131, 186] width 12 height 18
click at [58, 244] on div "Destino ***** Todas as cidades [GEOGRAPHIC_DATA] [GEOGRAPHIC_DATA] [GEOGRAPHIC_…" at bounding box center [397, 212] width 744 height 91
click at [402, 182] on button "Buscar" at bounding box center [413, 186] width 42 height 18
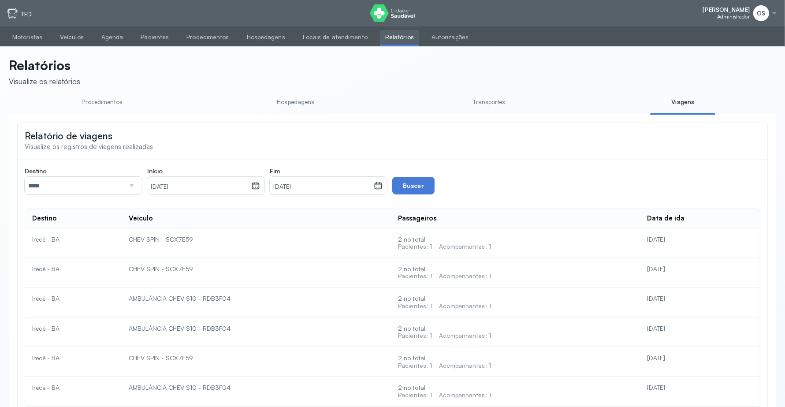
click at [135, 186] on div at bounding box center [131, 186] width 12 height 18
click at [63, 265] on div "Destino ********* Todas as cidades [GEOGRAPHIC_DATA] [GEOGRAPHIC_DATA] [GEOGRAP…" at bounding box center [392, 375] width 735 height 417
click at [415, 193] on button "Buscar" at bounding box center [413, 186] width 42 height 18
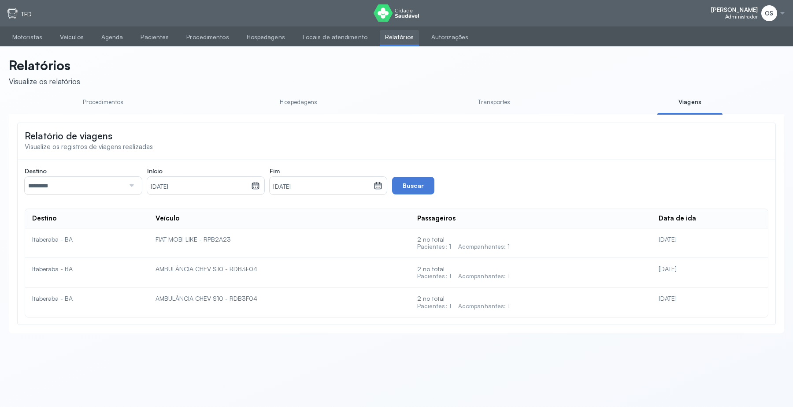
click at [133, 187] on div at bounding box center [131, 186] width 12 height 18
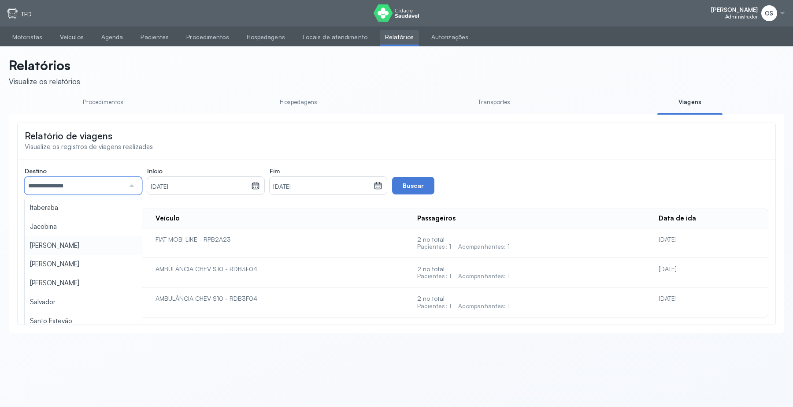
click at [72, 247] on div "**********" at bounding box center [397, 242] width 744 height 150
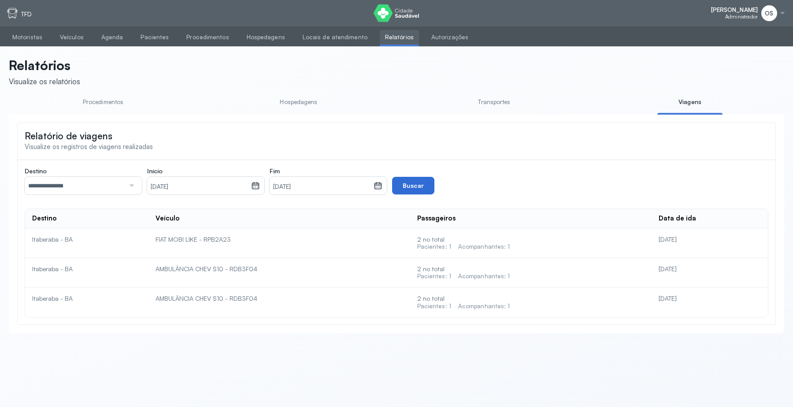
click at [408, 188] on button "Buscar" at bounding box center [413, 186] width 42 height 18
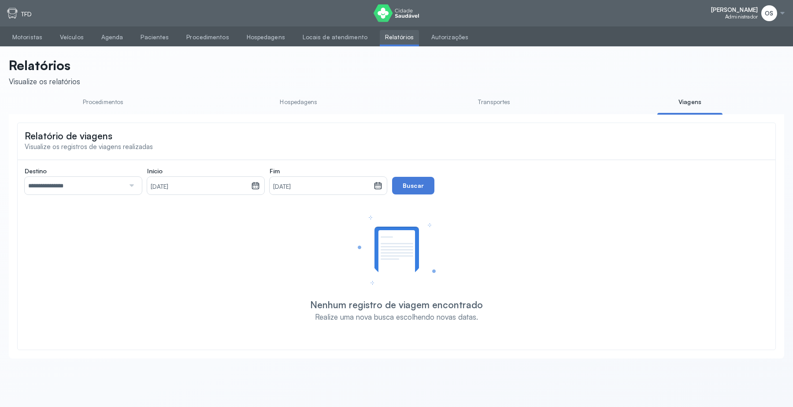
click at [254, 188] on icon at bounding box center [255, 186] width 4 height 2
click at [250, 214] on icon at bounding box center [251, 213] width 14 height 14
click at [251, 248] on div "1" at bounding box center [252, 251] width 13 height 15
click at [378, 185] on icon at bounding box center [378, 185] width 9 height 9
click at [371, 217] on icon at bounding box center [374, 213] width 14 height 14
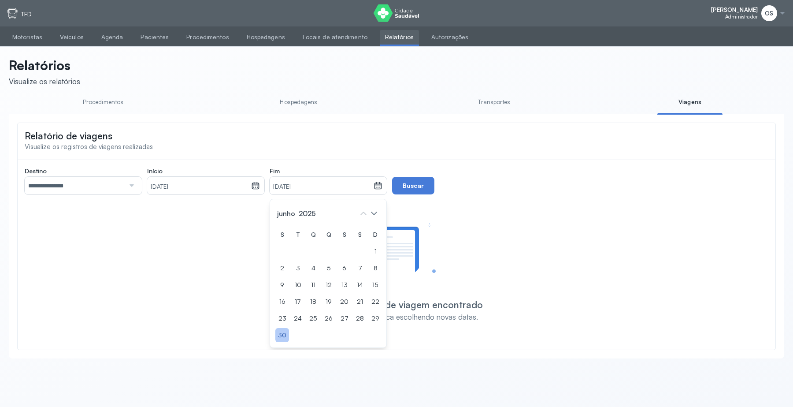
click at [283, 325] on div "30" at bounding box center [282, 335] width 14 height 15
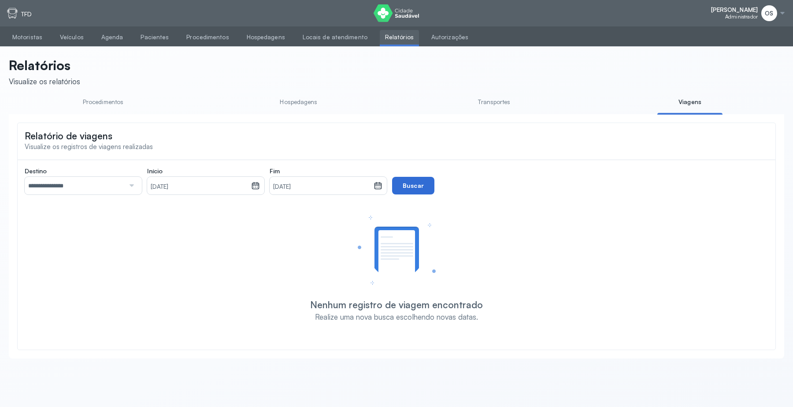
click at [411, 183] on button "Buscar" at bounding box center [413, 186] width 42 height 18
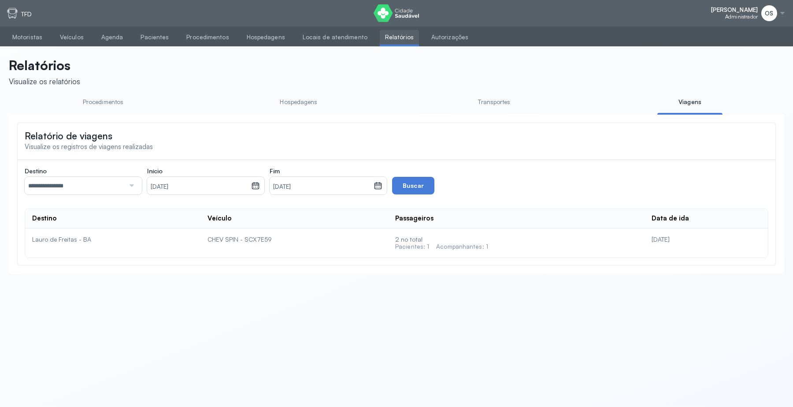
click at [133, 188] on div at bounding box center [131, 186] width 12 height 18
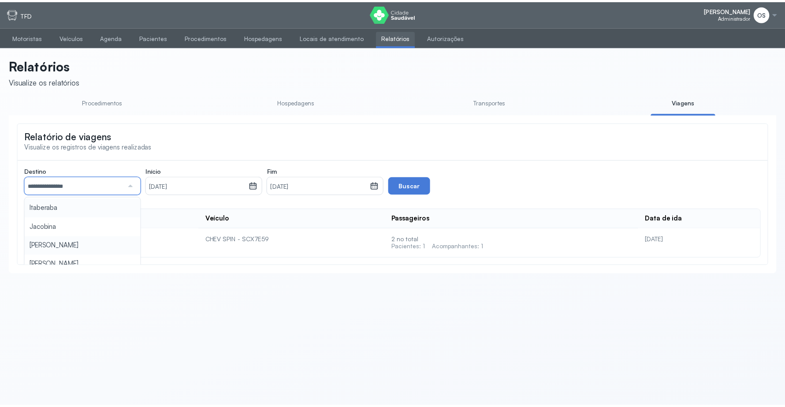
scroll to position [0, 0]
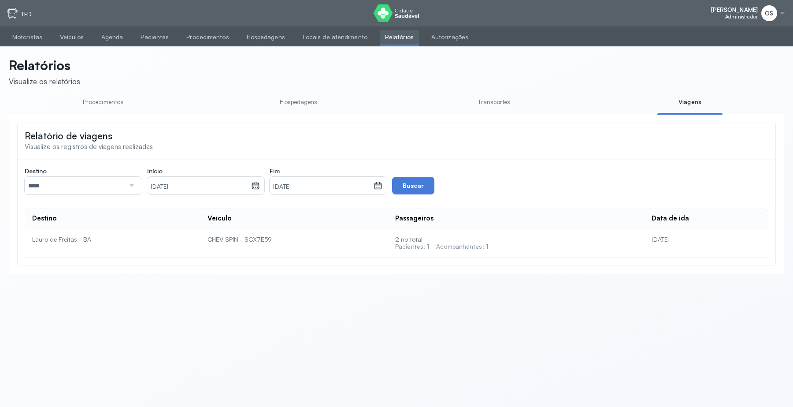
click at [51, 243] on div "Destino ***** Todas as cidades [GEOGRAPHIC_DATA] [GEOGRAPHIC_DATA] [GEOGRAPHIC_…" at bounding box center [397, 212] width 744 height 91
click at [411, 188] on button "Buscar" at bounding box center [413, 186] width 42 height 18
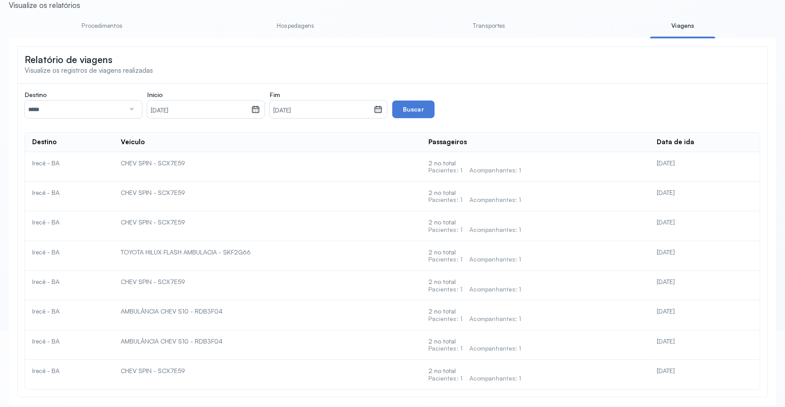
scroll to position [86, 0]
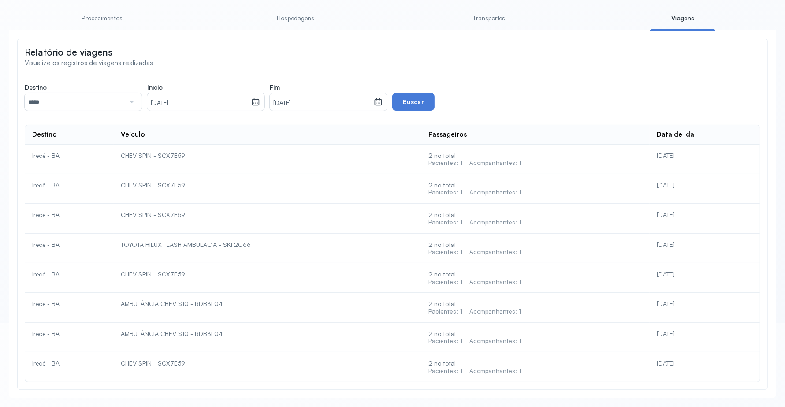
click at [130, 99] on div at bounding box center [131, 102] width 12 height 18
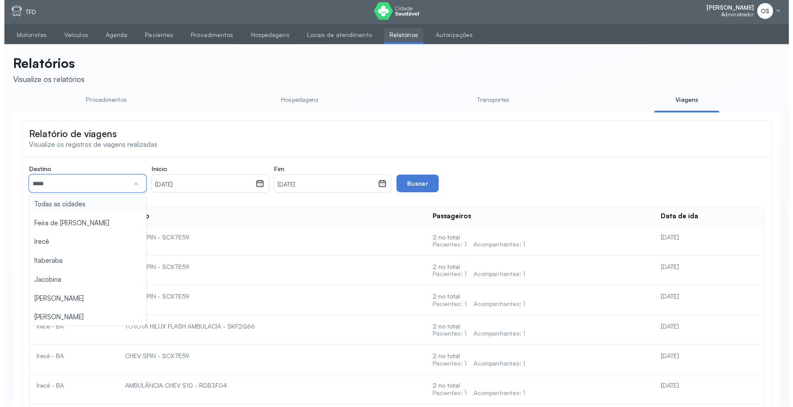
scroll to position [0, 0]
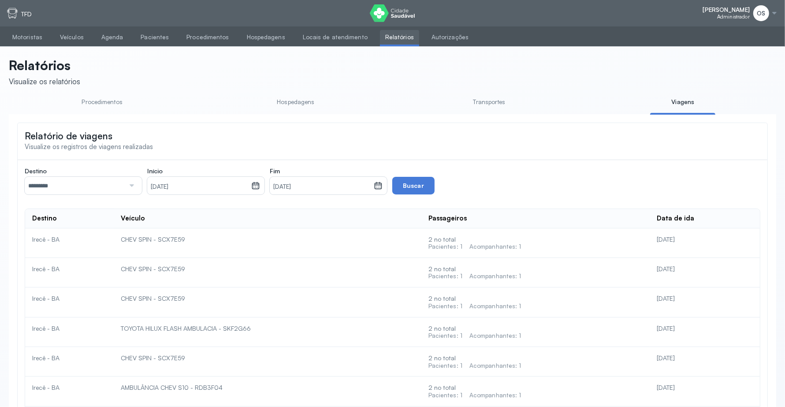
click at [80, 261] on div "Destino ********* Todas as cidades [GEOGRAPHIC_DATA] [GEOGRAPHIC_DATA] [GEOGRAP…" at bounding box center [392, 316] width 735 height 298
click at [406, 181] on button "Buscar" at bounding box center [413, 186] width 42 height 18
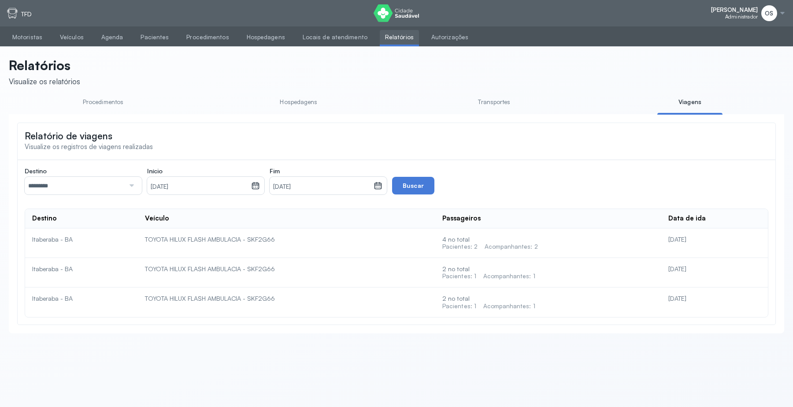
click at [130, 185] on div at bounding box center [131, 186] width 12 height 18
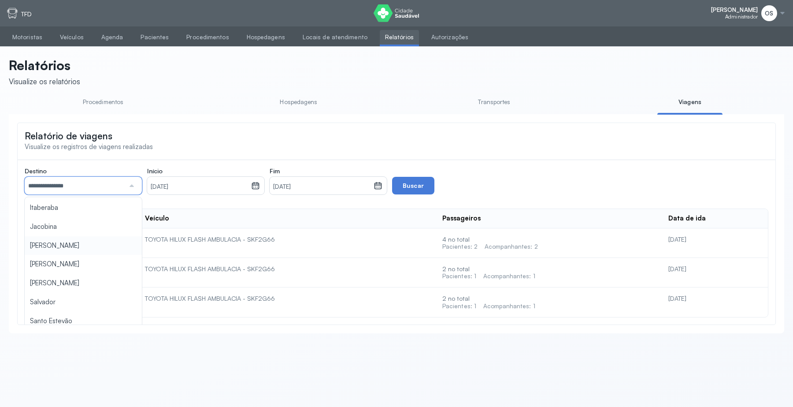
click at [74, 247] on div "**********" at bounding box center [397, 242] width 744 height 150
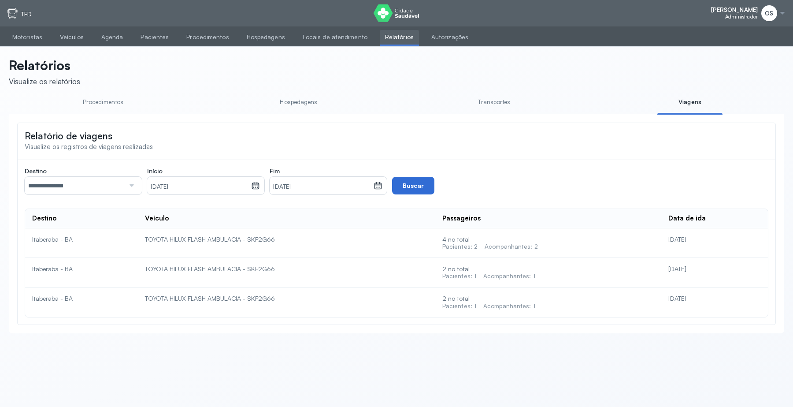
click at [421, 185] on button "Buscar" at bounding box center [413, 186] width 42 height 18
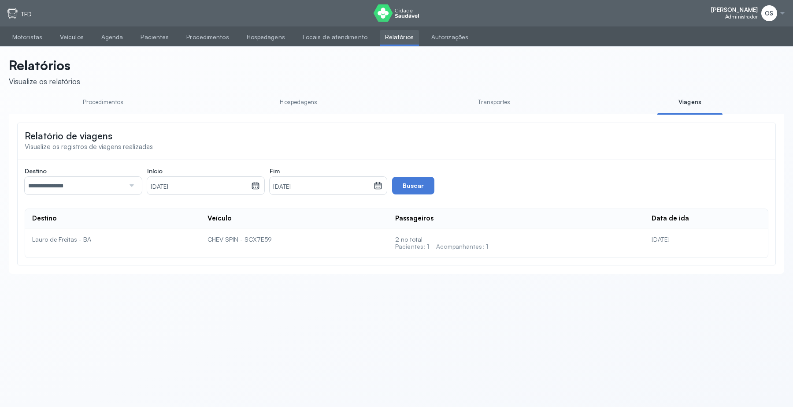
click at [133, 184] on div at bounding box center [131, 186] width 12 height 18
click at [77, 224] on div "**********" at bounding box center [397, 212] width 744 height 91
click at [409, 189] on button "Buscar" at bounding box center [413, 186] width 42 height 18
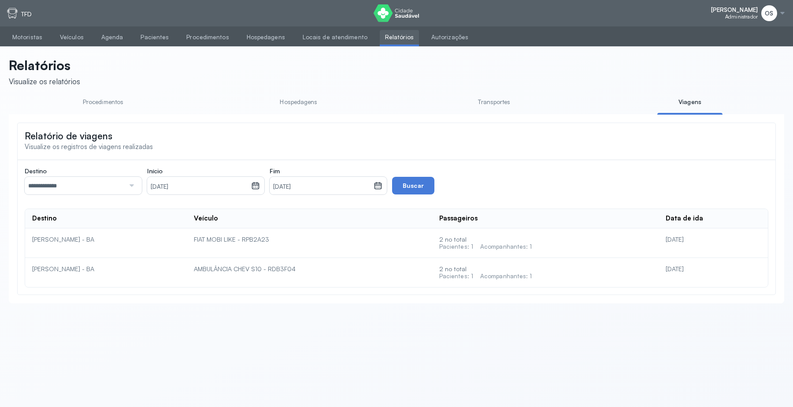
click at [136, 188] on div at bounding box center [131, 186] width 12 height 18
click at [58, 243] on div "**********" at bounding box center [397, 227] width 744 height 120
click at [400, 185] on button "Buscar" at bounding box center [413, 186] width 42 height 18
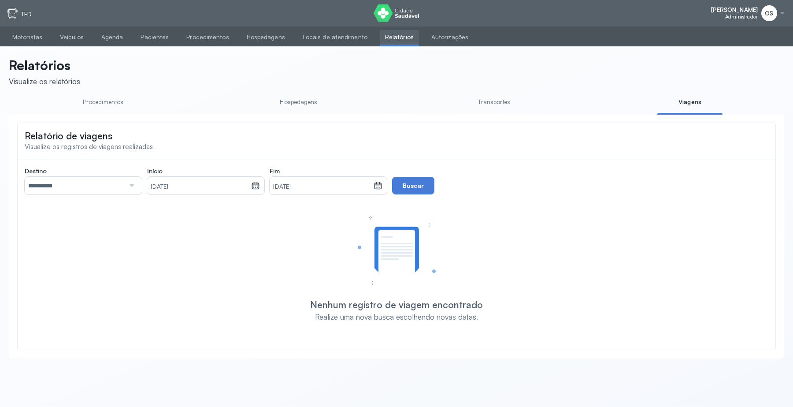
click at [128, 184] on div at bounding box center [131, 186] width 12 height 18
click at [60, 283] on div "**********" at bounding box center [397, 244] width 744 height 154
click at [415, 185] on button "Buscar" at bounding box center [413, 186] width 42 height 18
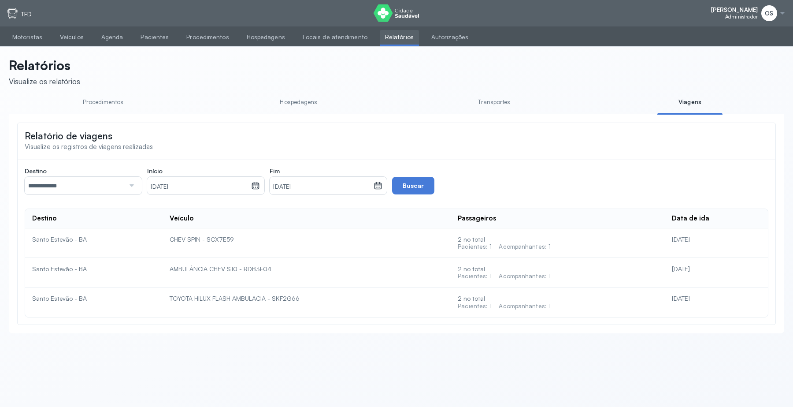
click at [131, 188] on div at bounding box center [131, 186] width 12 height 18
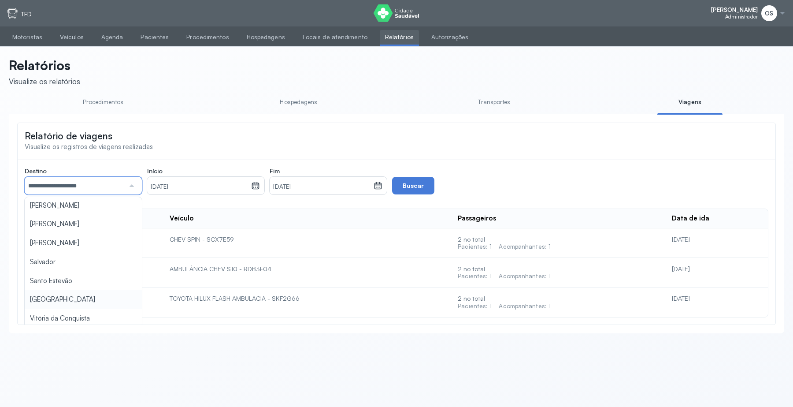
click at [80, 299] on div "**********" at bounding box center [397, 242] width 744 height 150
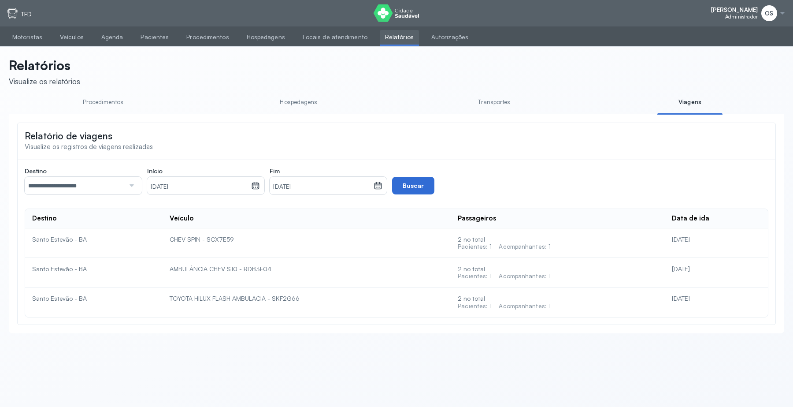
click at [408, 189] on button "Buscar" at bounding box center [413, 186] width 42 height 18
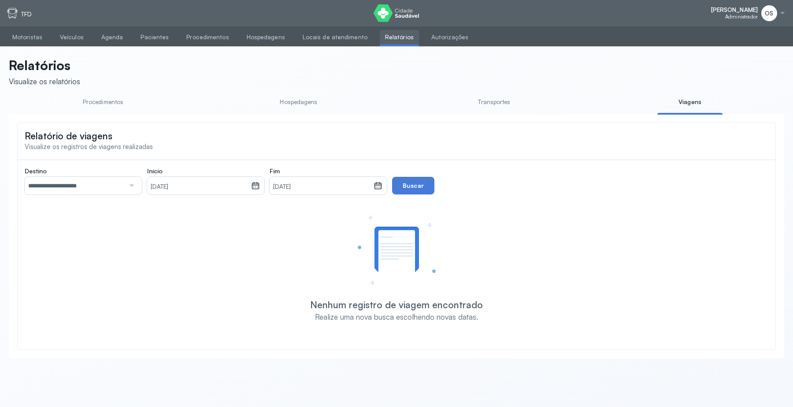
click at [129, 186] on div at bounding box center [131, 186] width 12 height 18
click at [42, 316] on div "**********" at bounding box center [397, 244] width 744 height 154
click at [418, 188] on button "Buscar" at bounding box center [413, 186] width 42 height 18
click at [133, 186] on div at bounding box center [131, 186] width 12 height 18
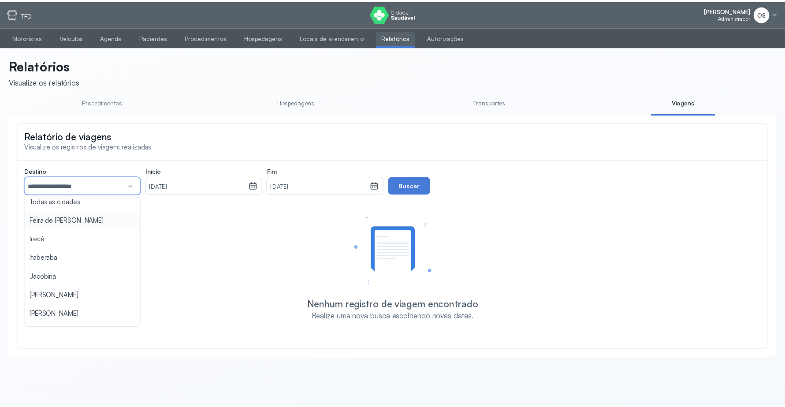
scroll to position [0, 0]
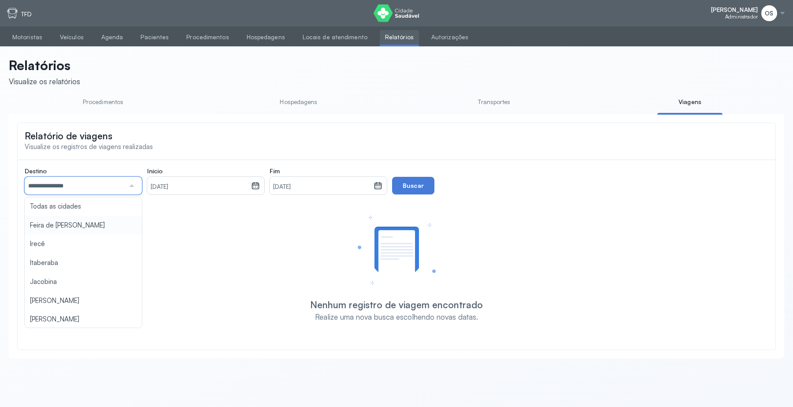
click at [84, 226] on div "**********" at bounding box center [397, 244] width 744 height 154
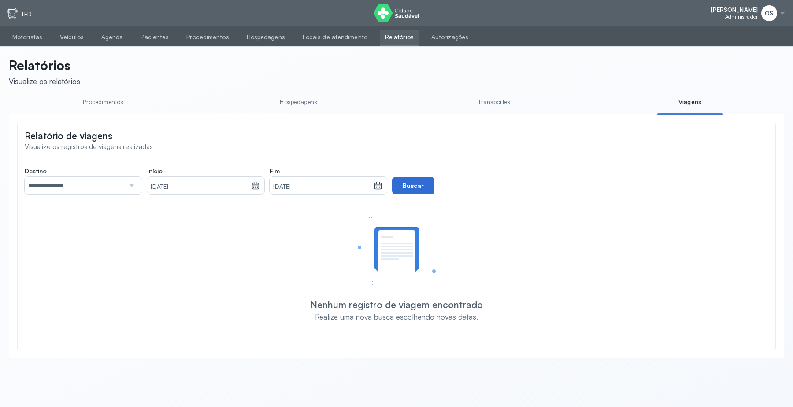
click at [414, 187] on button "Buscar" at bounding box center [413, 186] width 42 height 18
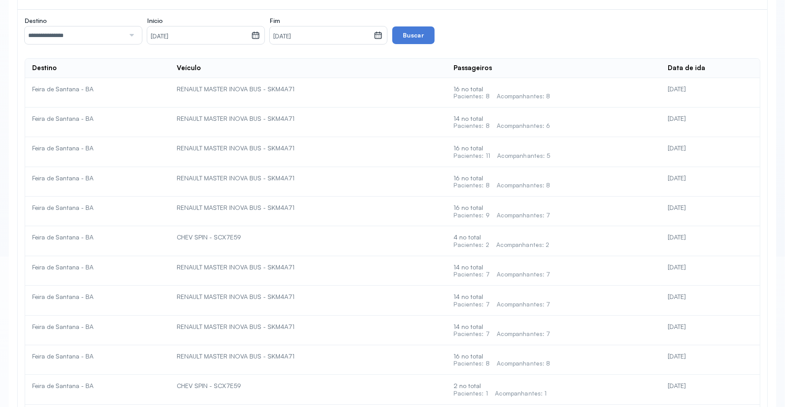
scroll to position [76, 0]
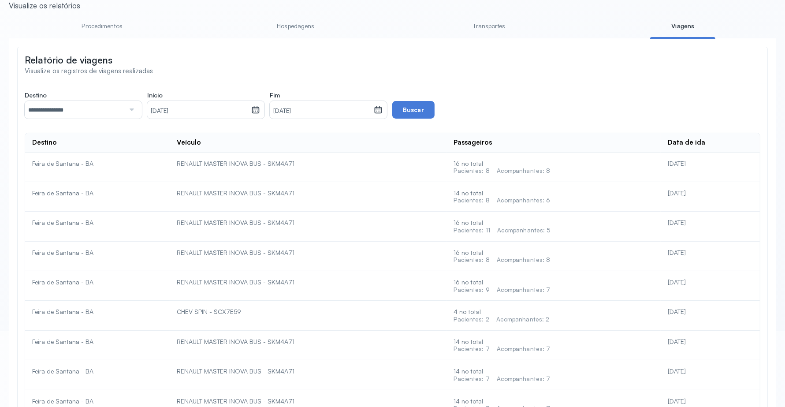
click at [133, 111] on div at bounding box center [131, 110] width 12 height 18
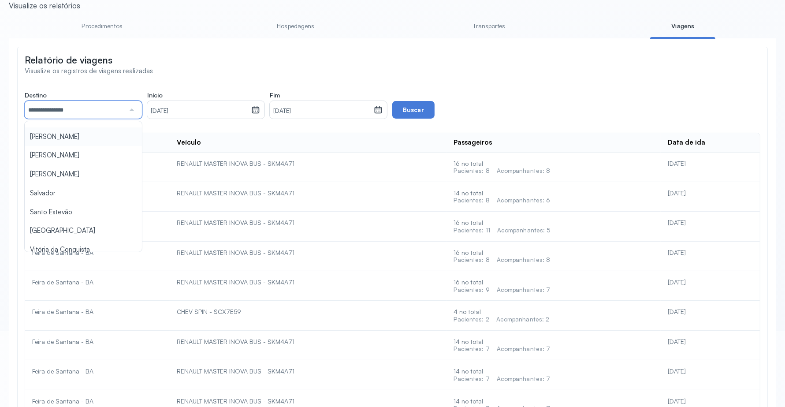
scroll to position [95, 0]
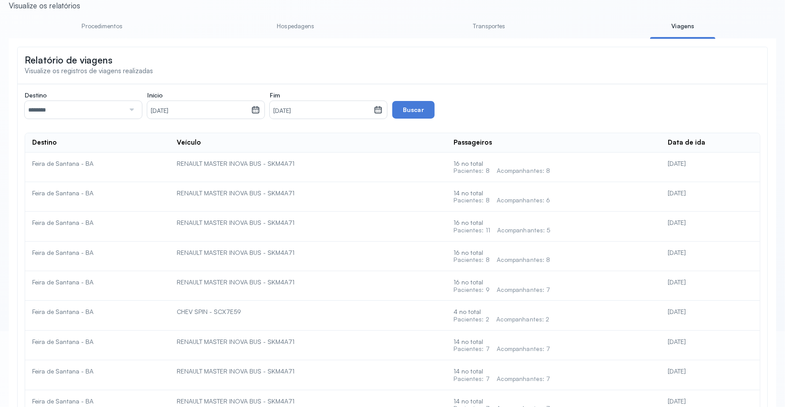
click at [410, 107] on button "Buscar" at bounding box center [413, 110] width 42 height 18
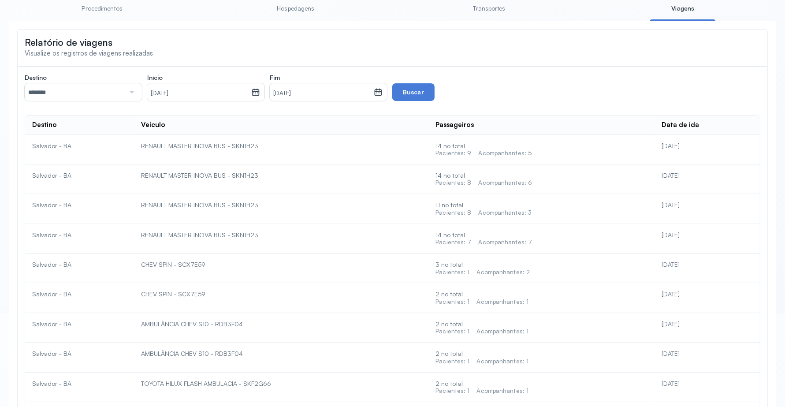
scroll to position [0, 0]
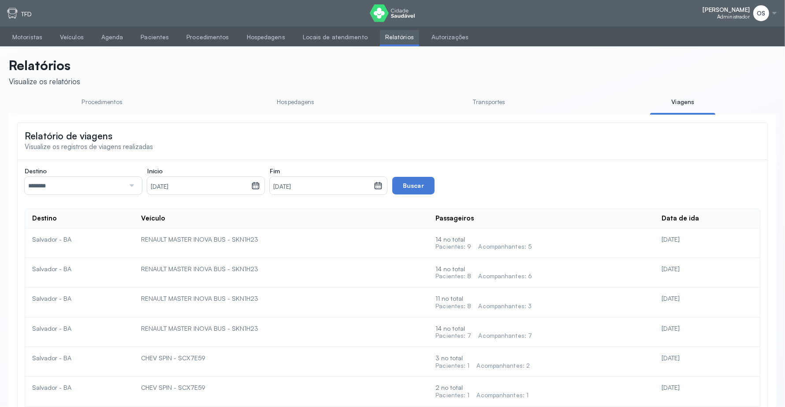
click at [126, 192] on div at bounding box center [131, 186] width 12 height 18
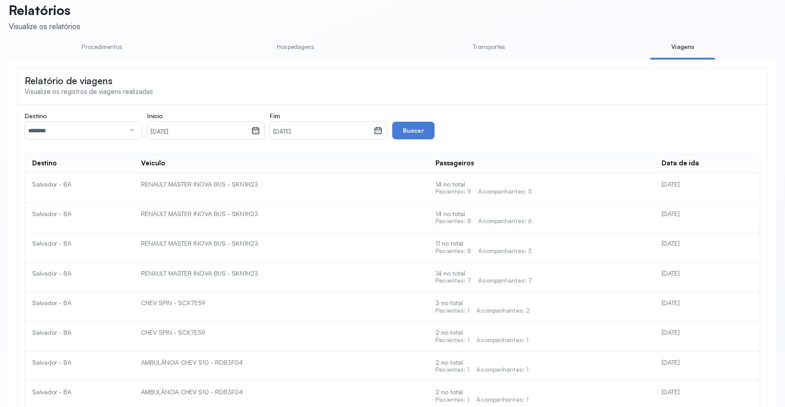
click at [68, 228] on div "Destino ******** Todas as cidades [GEOGRAPHIC_DATA] [GEOGRAPHIC_DATA] [GEOGRAPH…" at bounding box center [392, 320] width 735 height 417
click at [411, 137] on button "Buscar" at bounding box center [413, 131] width 42 height 18
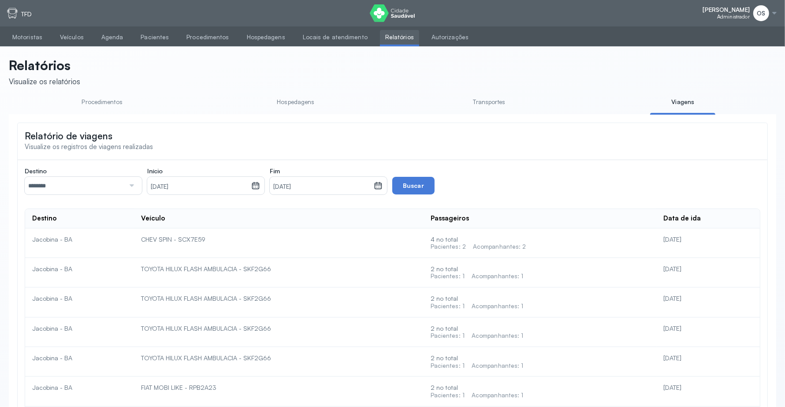
click at [257, 188] on icon at bounding box center [255, 185] width 9 height 9
click at [248, 212] on icon at bounding box center [251, 213] width 14 height 14
click at [176, 255] on div "1" at bounding box center [174, 251] width 13 height 15
click at [380, 185] on icon at bounding box center [378, 183] width 7 height 4
click at [375, 217] on icon at bounding box center [374, 213] width 14 height 14
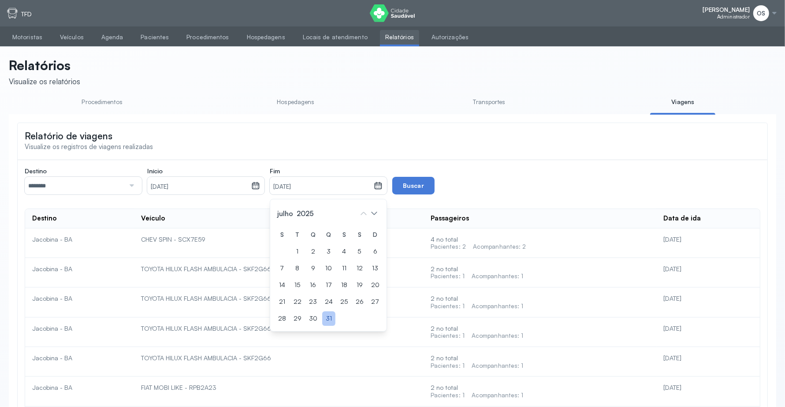
click at [329, 320] on div "31" at bounding box center [328, 318] width 13 height 15
click at [407, 182] on button "Buscar" at bounding box center [413, 186] width 42 height 18
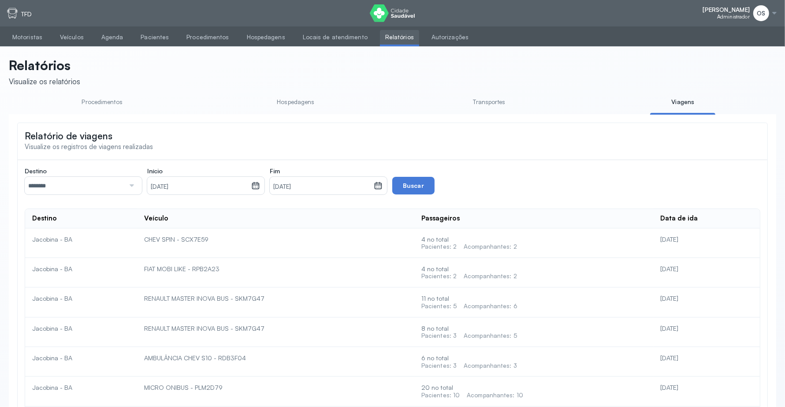
click at [133, 183] on div at bounding box center [131, 186] width 12 height 18
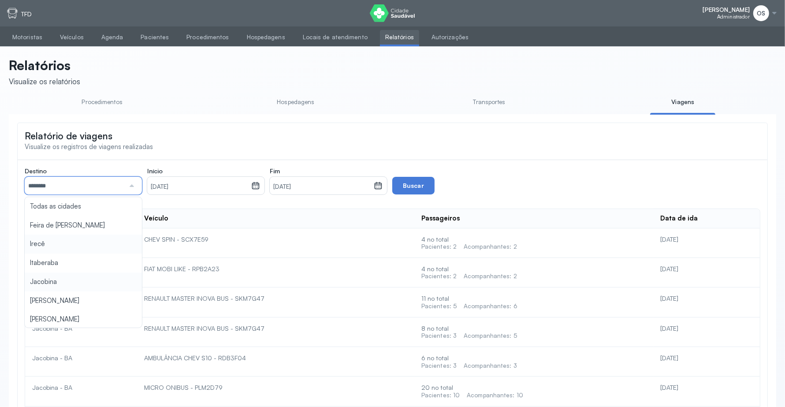
scroll to position [55, 0]
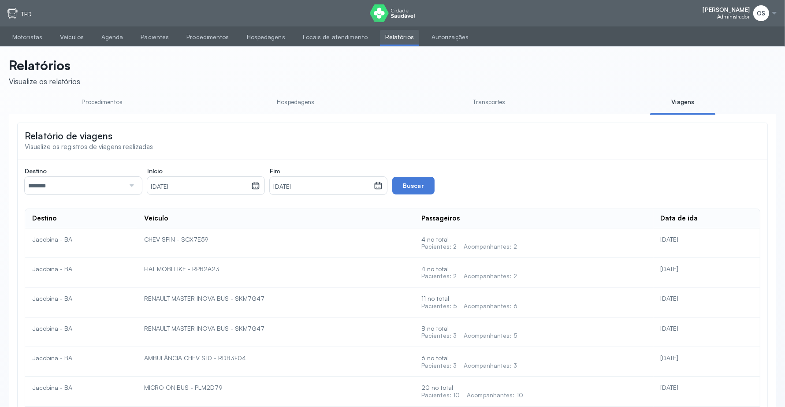
click at [407, 179] on button "Buscar" at bounding box center [413, 186] width 42 height 18
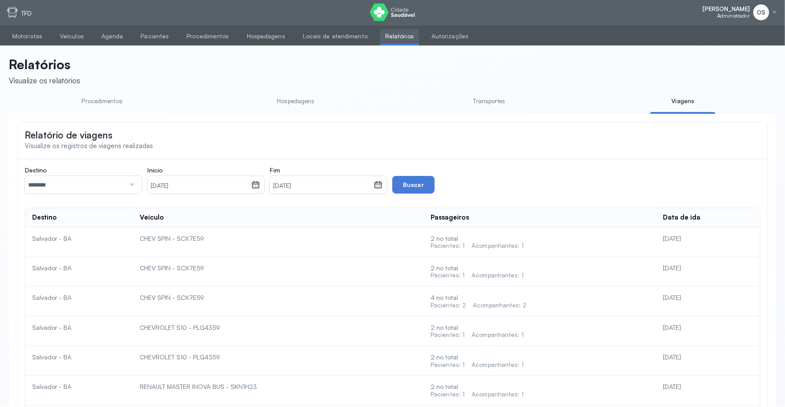
scroll to position [0, 0]
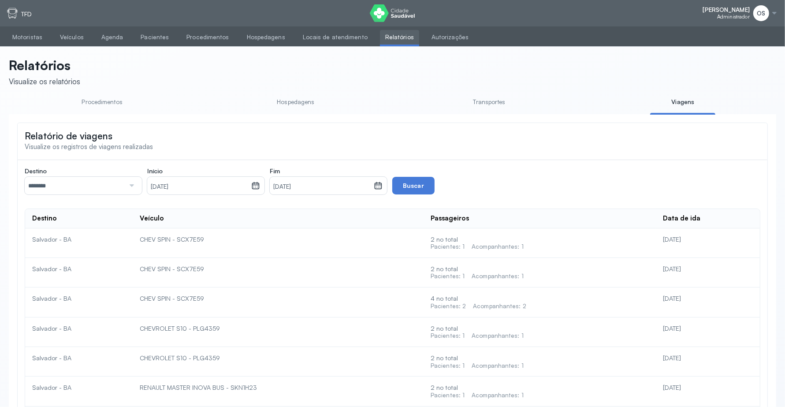
click at [132, 186] on div at bounding box center [131, 186] width 12 height 18
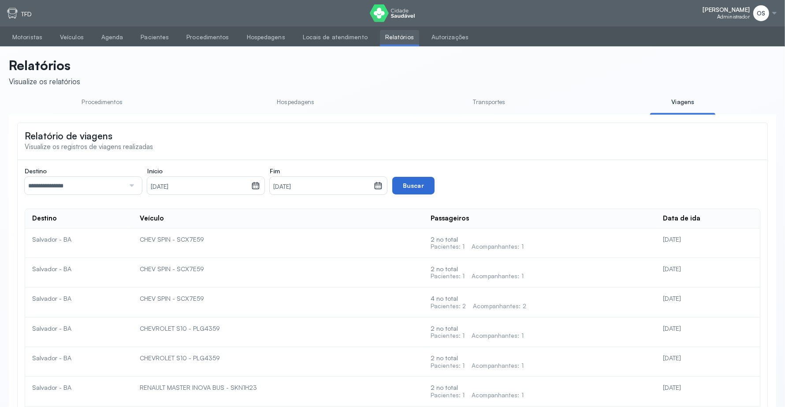
click at [403, 183] on button "Buscar" at bounding box center [413, 186] width 42 height 18
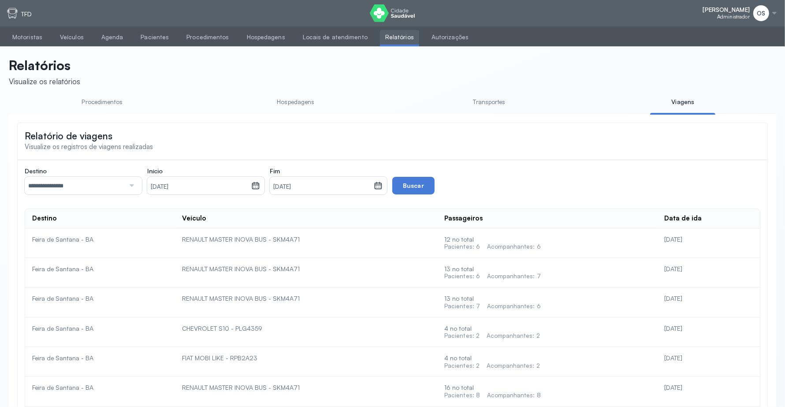
click at [134, 183] on div at bounding box center [131, 186] width 12 height 18
click at [413, 189] on button "Buscar" at bounding box center [413, 186] width 42 height 18
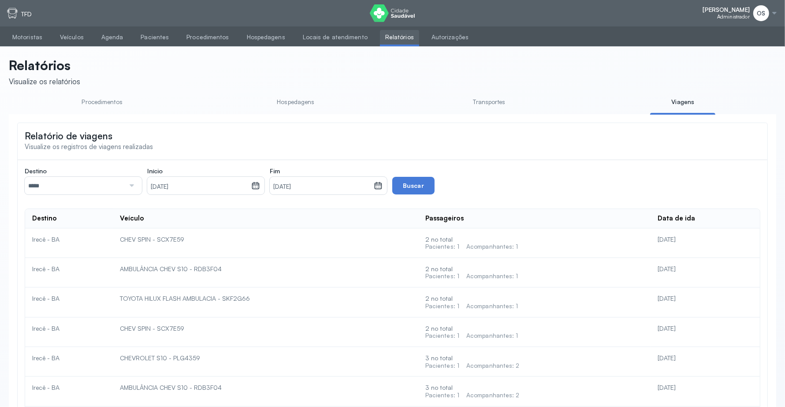
click at [133, 188] on div at bounding box center [131, 186] width 12 height 18
click at [419, 188] on button "Buscar" at bounding box center [413, 186] width 42 height 18
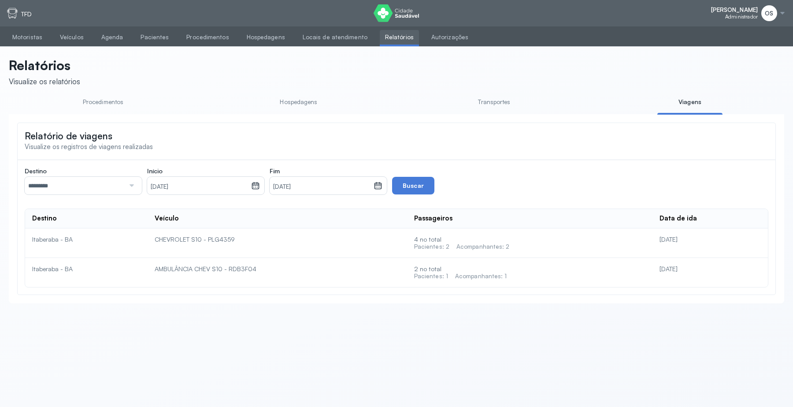
click at [133, 190] on div at bounding box center [131, 186] width 12 height 18
click at [69, 244] on div "**********" at bounding box center [397, 227] width 744 height 120
click at [406, 184] on button "Buscar" at bounding box center [413, 186] width 42 height 18
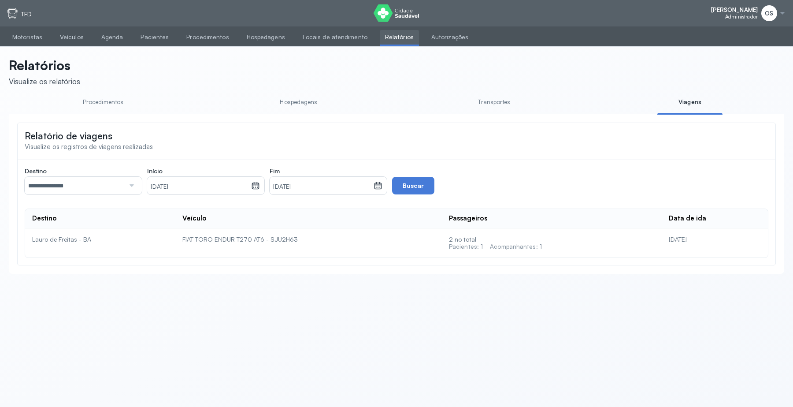
click at [133, 185] on div at bounding box center [131, 186] width 12 height 18
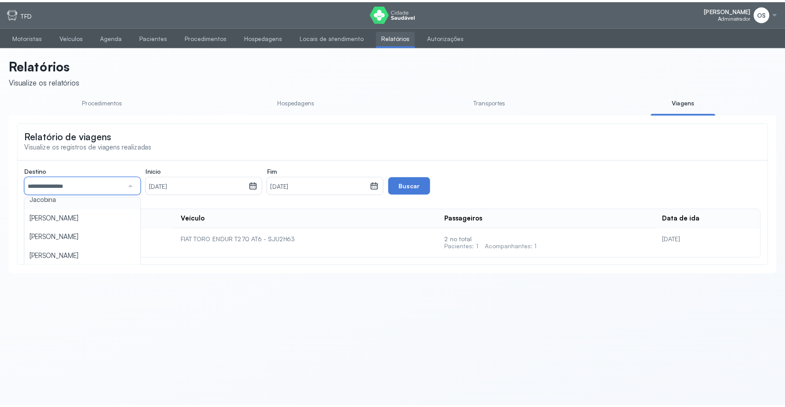
scroll to position [95, 0]
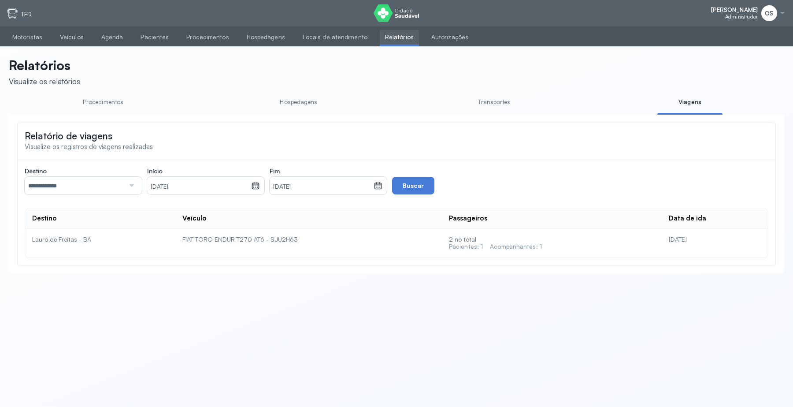
click at [88, 226] on div "**********" at bounding box center [397, 212] width 744 height 91
click at [410, 181] on button "Buscar" at bounding box center [413, 186] width 42 height 18
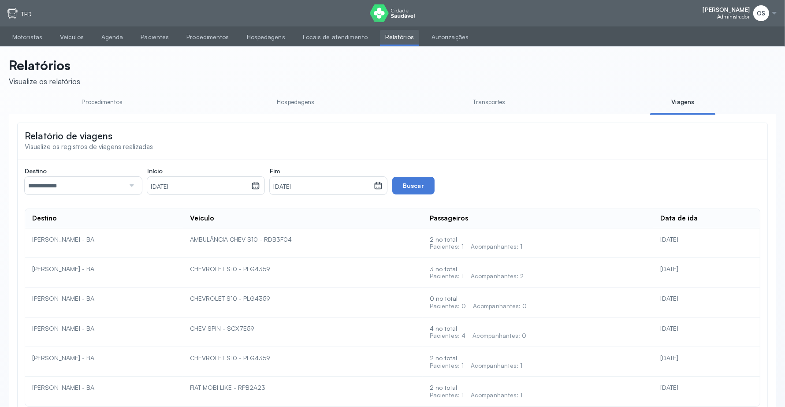
scroll to position [26, 0]
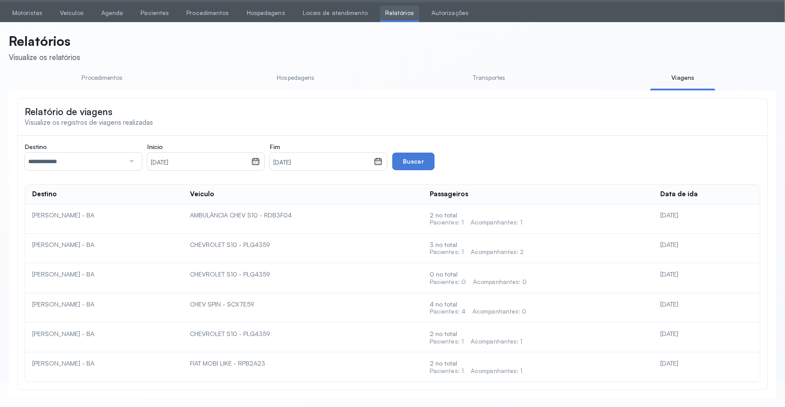
click at [133, 158] on div at bounding box center [131, 161] width 12 height 18
click at [48, 215] on div "**********" at bounding box center [392, 262] width 735 height 239
click at [411, 161] on button "Buscar" at bounding box center [413, 161] width 42 height 18
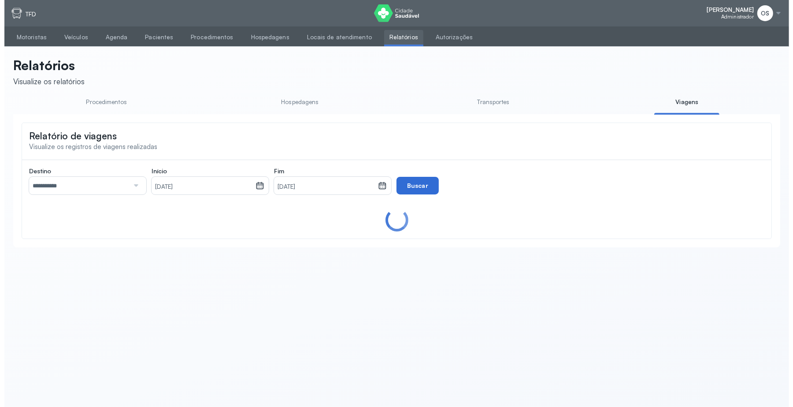
scroll to position [0, 0]
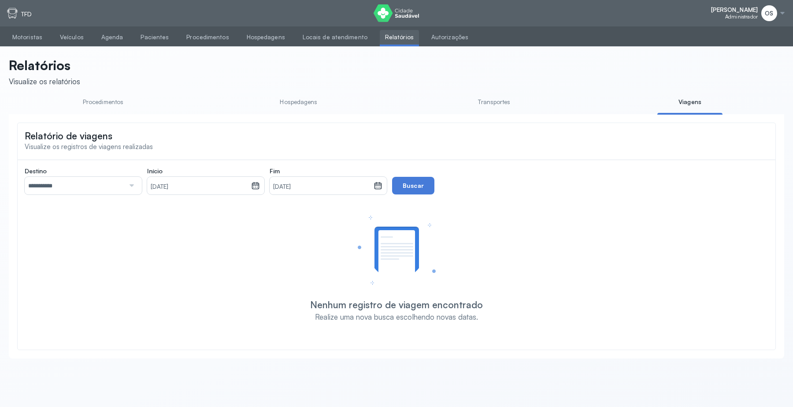
click at [133, 185] on div at bounding box center [131, 186] width 12 height 18
click at [56, 282] on div "**********" at bounding box center [397, 244] width 744 height 154
click at [416, 181] on button "Buscar" at bounding box center [413, 186] width 42 height 18
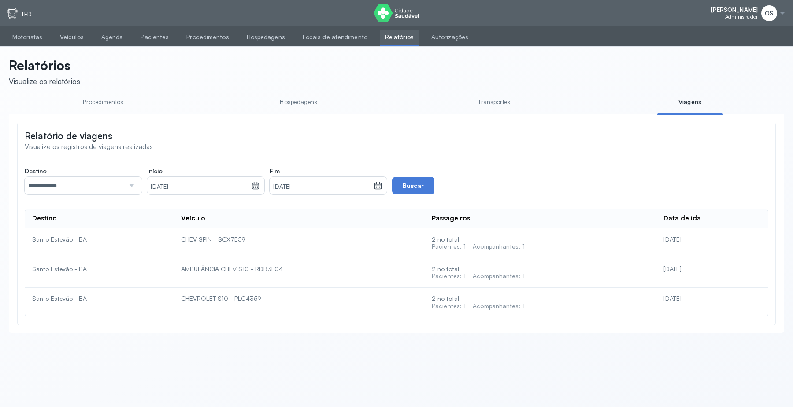
click at [131, 185] on div at bounding box center [131, 186] width 12 height 18
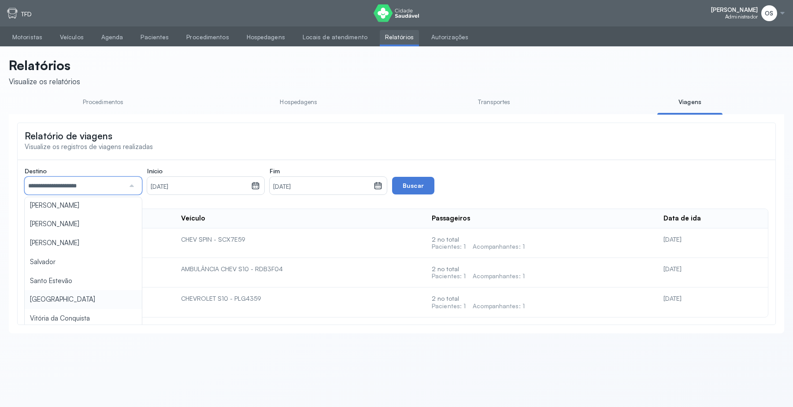
click at [76, 302] on div "**********" at bounding box center [397, 242] width 744 height 150
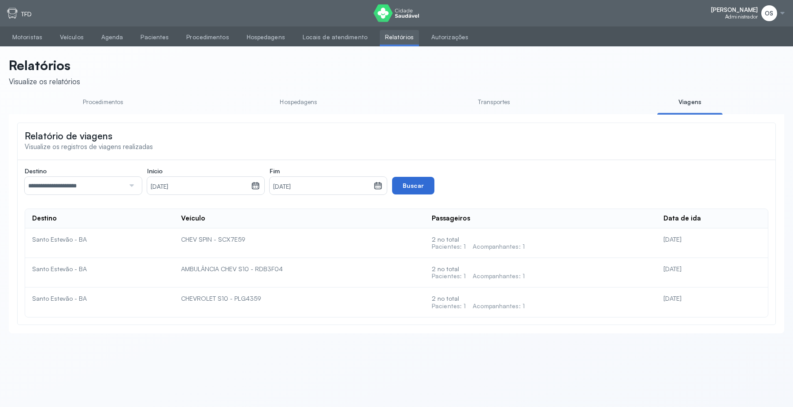
click at [411, 184] on button "Buscar" at bounding box center [413, 186] width 42 height 18
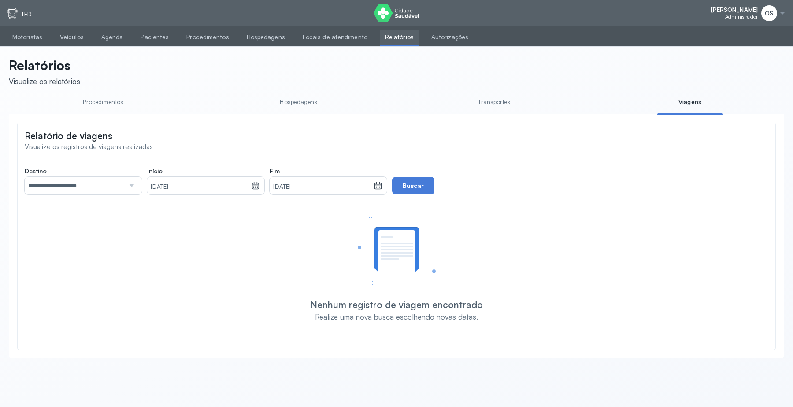
click at [129, 186] on div at bounding box center [131, 186] width 12 height 18
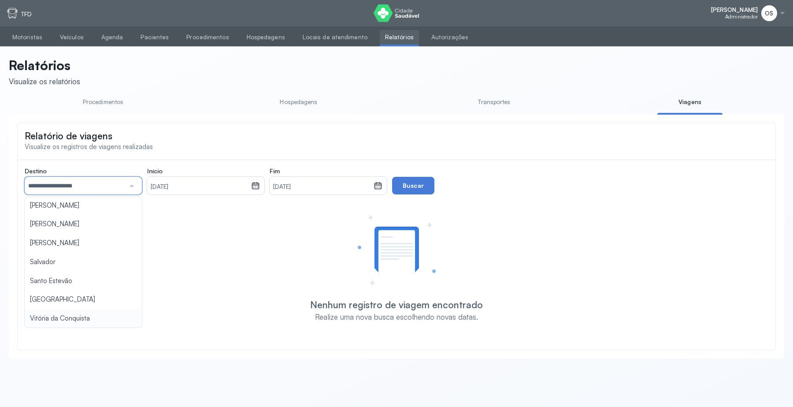
click at [76, 318] on div "**********" at bounding box center [397, 244] width 744 height 154
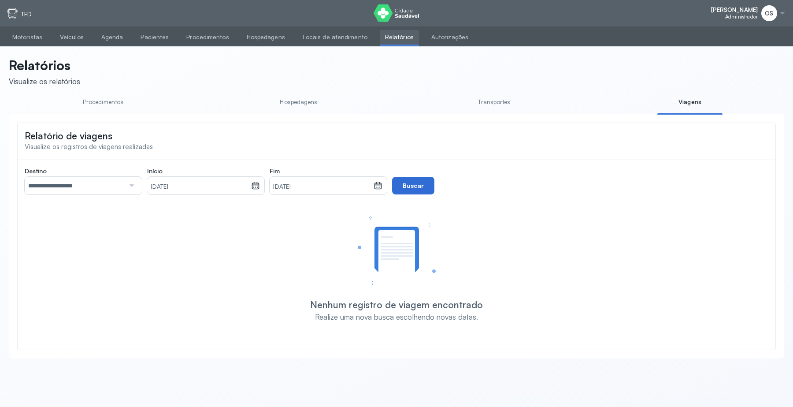
click at [417, 186] on button "Buscar" at bounding box center [413, 186] width 42 height 18
click at [254, 189] on icon at bounding box center [255, 185] width 7 height 7
click at [253, 217] on icon at bounding box center [251, 213] width 14 height 14
click at [223, 252] on div "1" at bounding box center [221, 251] width 13 height 15
click at [375, 186] on icon at bounding box center [377, 185] width 7 height 7
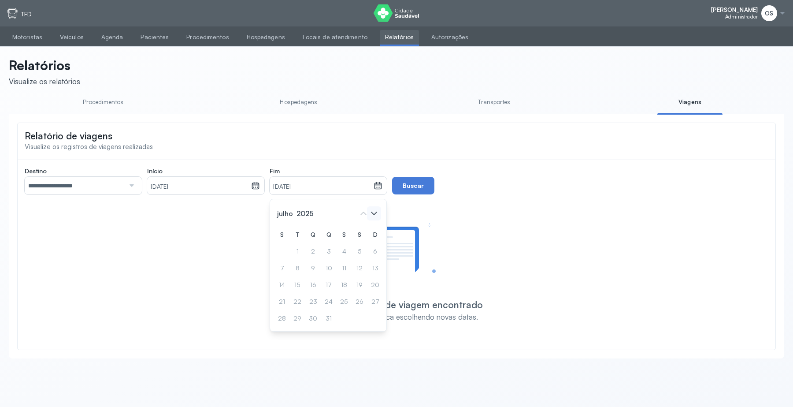
click at [374, 217] on icon at bounding box center [374, 213] width 14 height 14
click at [369, 319] on div "31" at bounding box center [375, 318] width 13 height 15
click at [408, 184] on button "Buscar" at bounding box center [413, 186] width 42 height 18
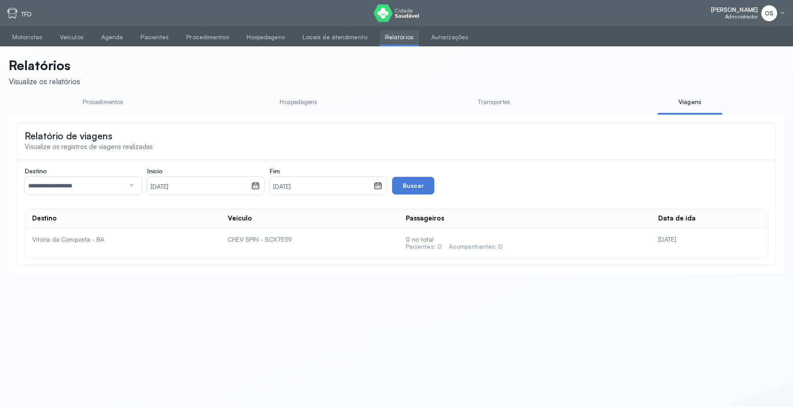
click at [132, 186] on div at bounding box center [131, 186] width 12 height 18
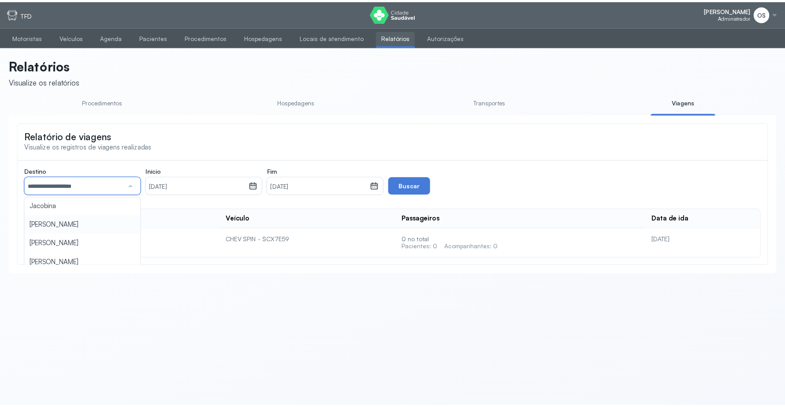
scroll to position [95, 0]
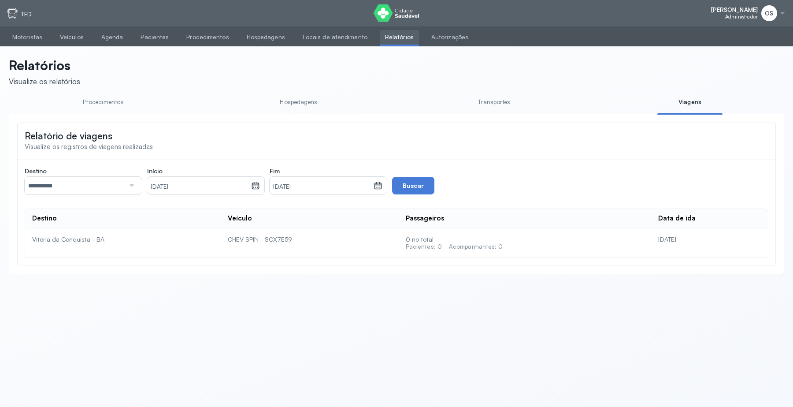
click at [60, 245] on div "**********" at bounding box center [397, 212] width 744 height 91
click at [423, 185] on button "Buscar" at bounding box center [413, 186] width 42 height 18
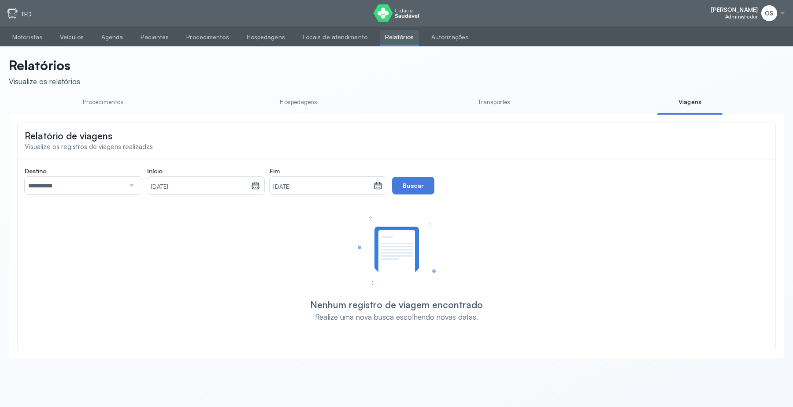
click at [131, 184] on div at bounding box center [131, 186] width 12 height 18
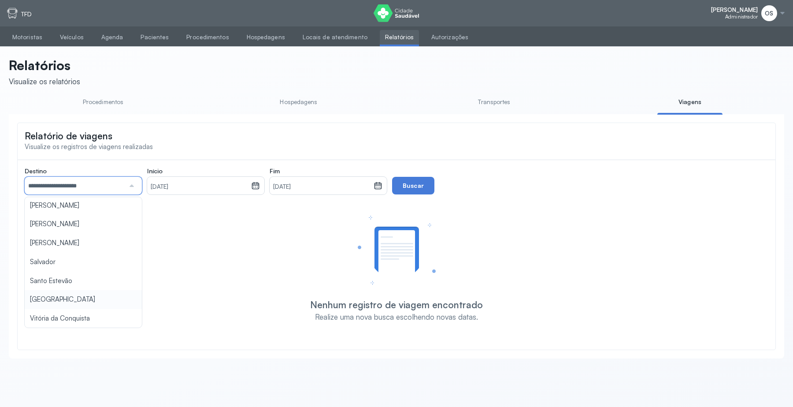
click at [74, 294] on div "**********" at bounding box center [397, 244] width 744 height 154
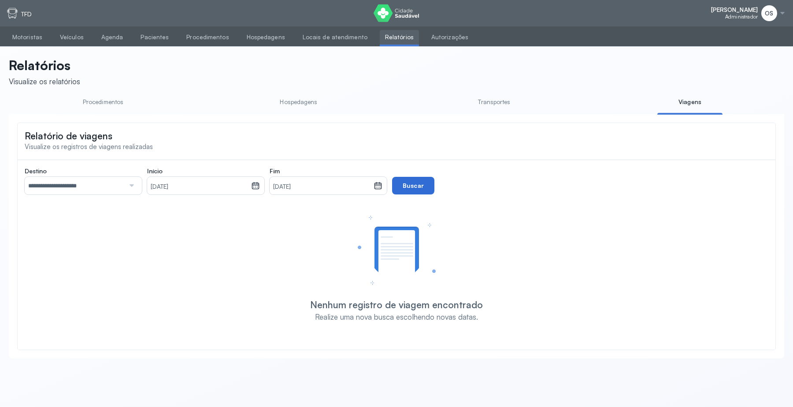
click at [412, 189] on button "Buscar" at bounding box center [413, 186] width 42 height 18
click at [131, 186] on div at bounding box center [131, 186] width 12 height 18
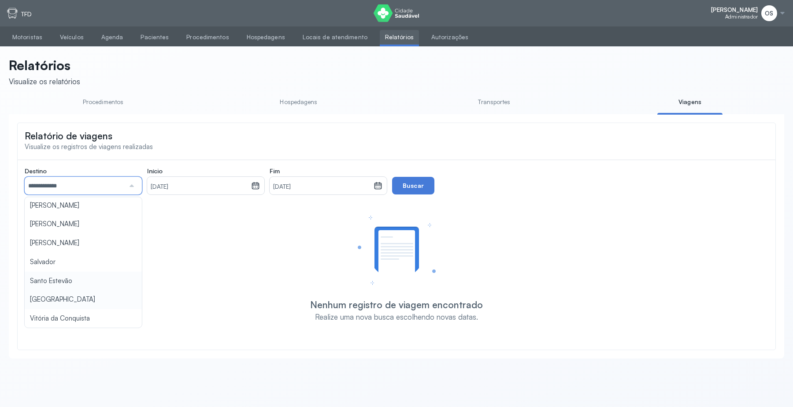
click at [48, 282] on div "**********" at bounding box center [397, 244] width 744 height 154
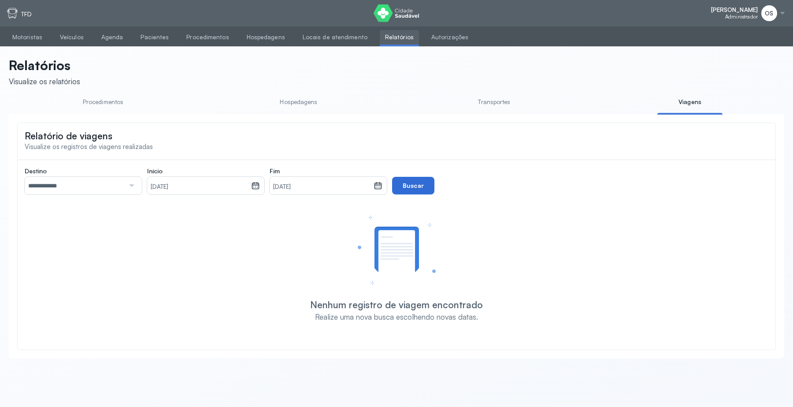
click at [408, 180] on button "Buscar" at bounding box center [413, 186] width 42 height 18
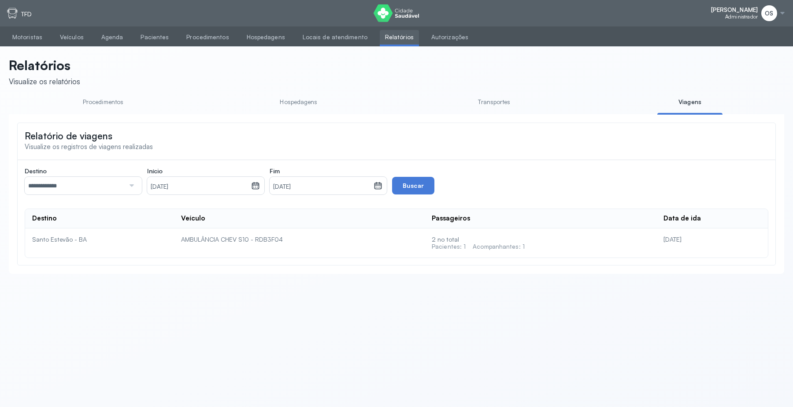
click at [130, 186] on div at bounding box center [131, 186] width 12 height 18
click at [59, 227] on div "**********" at bounding box center [397, 212] width 744 height 91
click at [405, 188] on button "Buscar" at bounding box center [413, 186] width 42 height 18
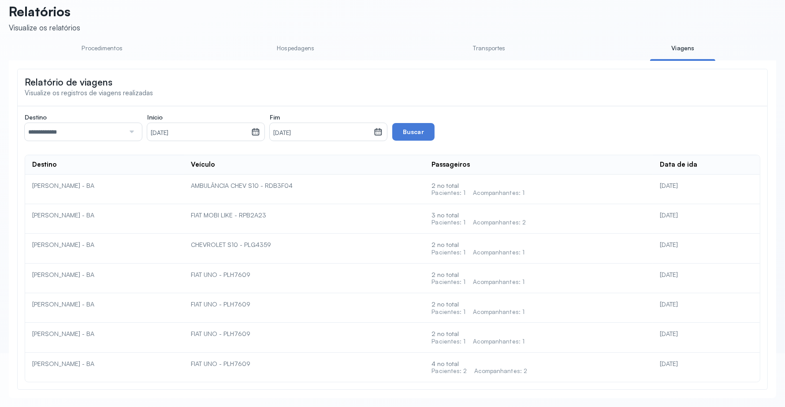
scroll to position [56, 0]
click at [131, 131] on div at bounding box center [131, 132] width 12 height 18
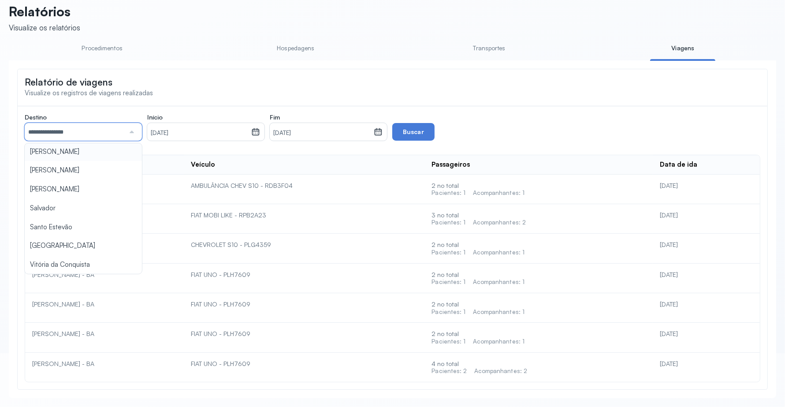
click at [93, 150] on div "**********" at bounding box center [392, 247] width 735 height 269
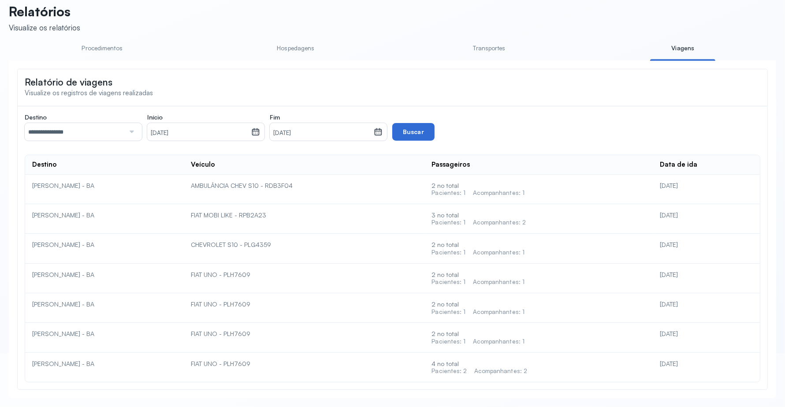
click at [398, 129] on button "Buscar" at bounding box center [413, 132] width 42 height 18
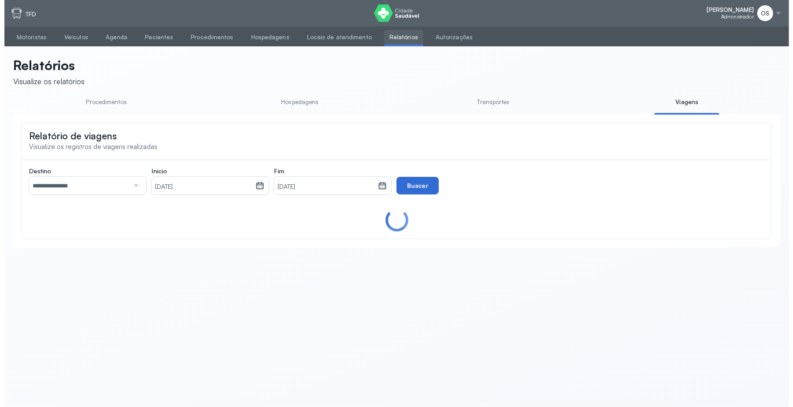
scroll to position [0, 0]
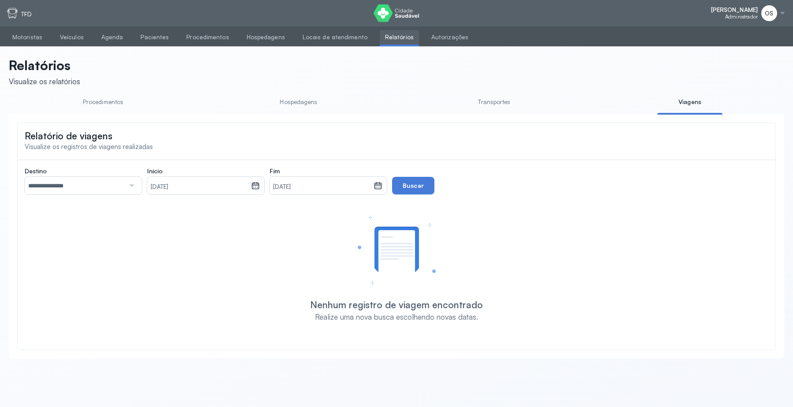
click at [128, 186] on div at bounding box center [131, 186] width 12 height 18
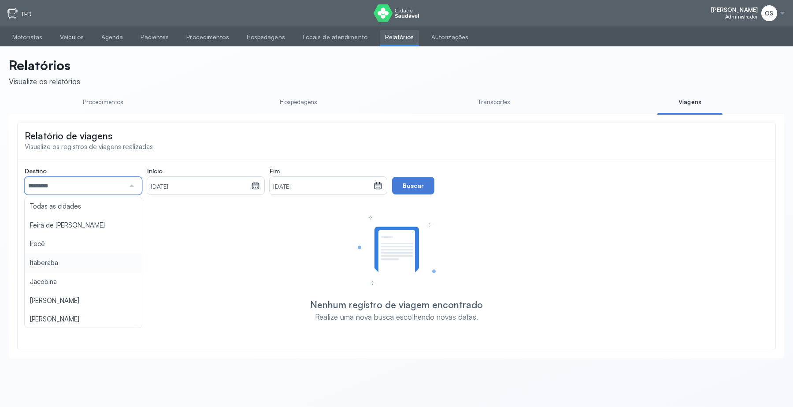
click at [47, 263] on div "Destino ********* Todas as cidades [GEOGRAPHIC_DATA] [GEOGRAPHIC_DATA] [GEOGRAP…" at bounding box center [397, 244] width 744 height 154
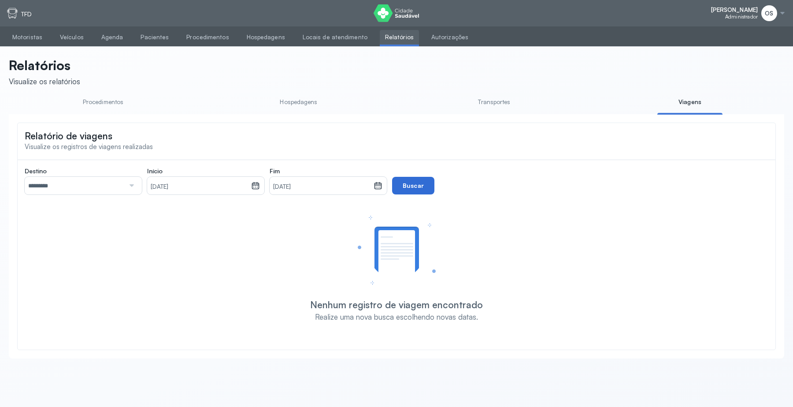
click at [419, 190] on button "Buscar" at bounding box center [413, 186] width 42 height 18
click at [133, 185] on div at bounding box center [131, 186] width 12 height 18
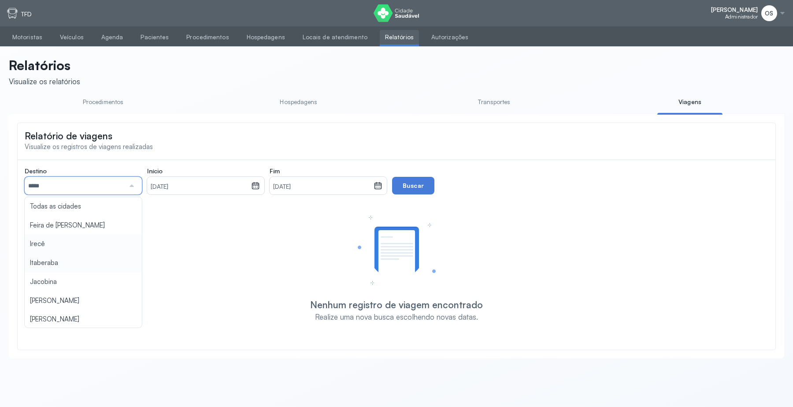
click at [62, 239] on div "Destino ***** Todas as cidades [GEOGRAPHIC_DATA] [GEOGRAPHIC_DATA] [GEOGRAPHIC_…" at bounding box center [397, 244] width 744 height 154
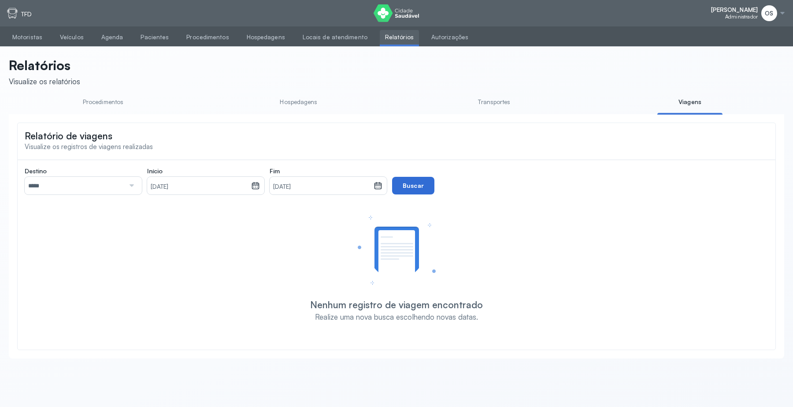
click at [418, 185] on button "Buscar" at bounding box center [413, 186] width 42 height 18
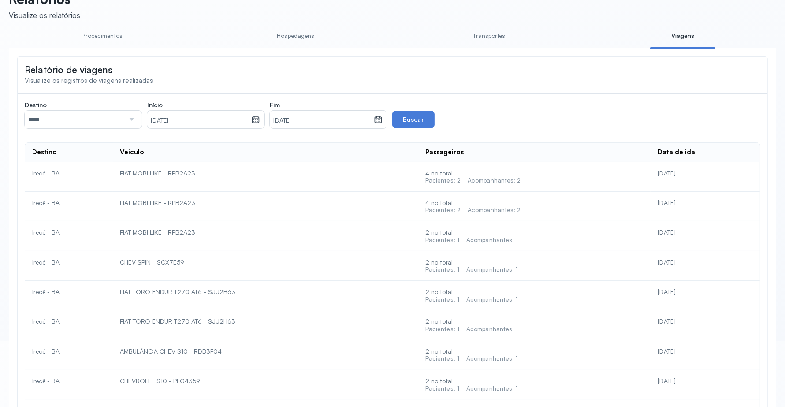
scroll to position [65, 0]
click at [133, 122] on div at bounding box center [131, 121] width 12 height 18
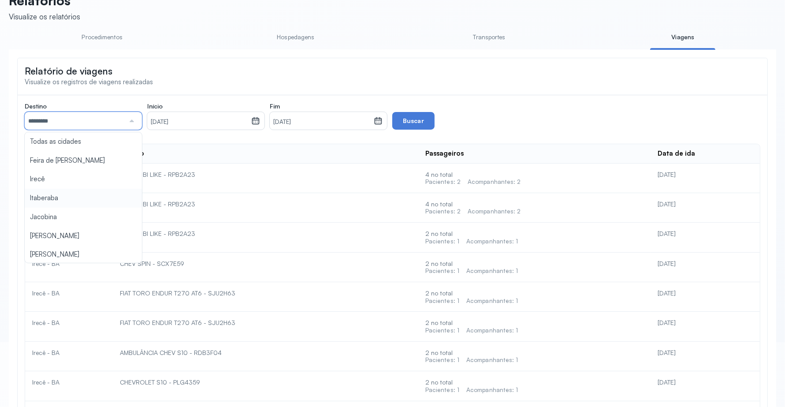
click at [69, 202] on div "Destino ********* Todas as cidades [GEOGRAPHIC_DATA] [GEOGRAPHIC_DATA] [GEOGRAP…" at bounding box center [392, 295] width 735 height 387
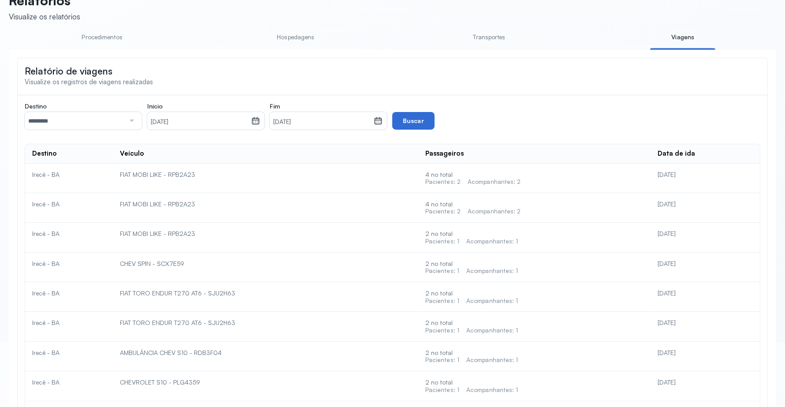
click at [407, 122] on button "Buscar" at bounding box center [413, 121] width 42 height 18
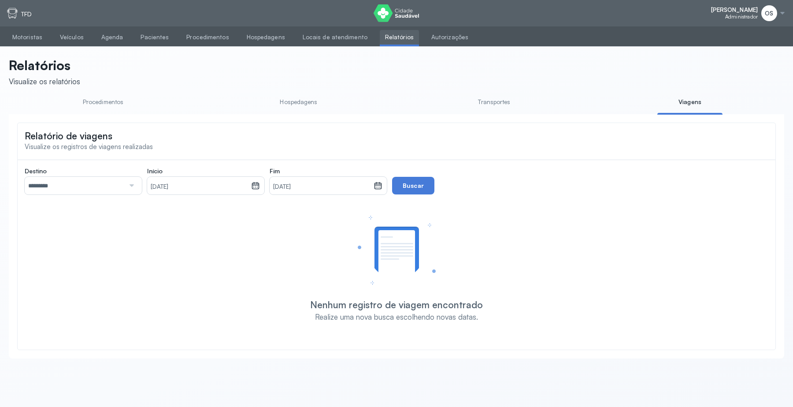
click at [129, 189] on div at bounding box center [131, 186] width 12 height 18
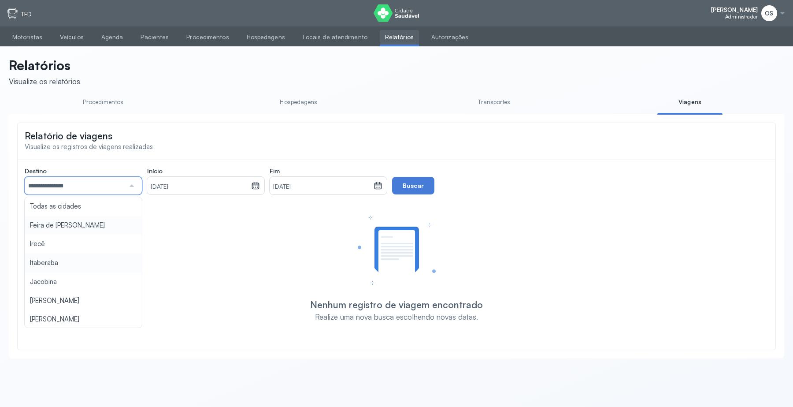
click at [73, 229] on div "**********" at bounding box center [397, 244] width 744 height 154
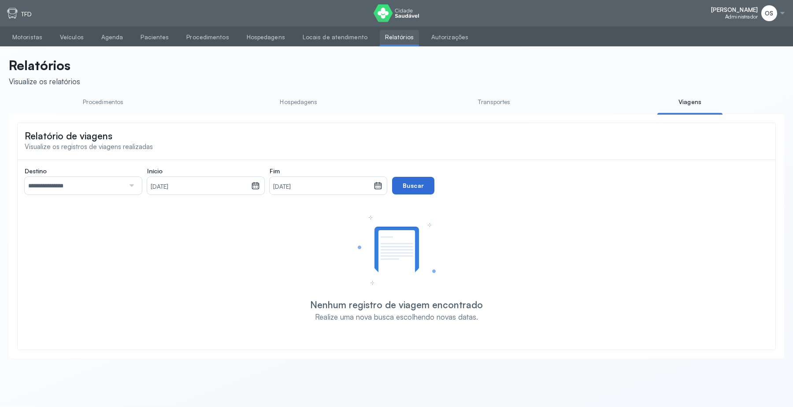
click at [415, 188] on button "Buscar" at bounding box center [413, 186] width 42 height 18
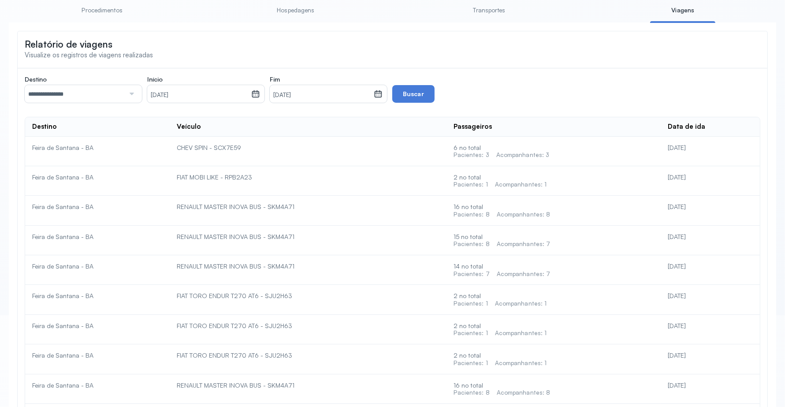
scroll to position [42, 0]
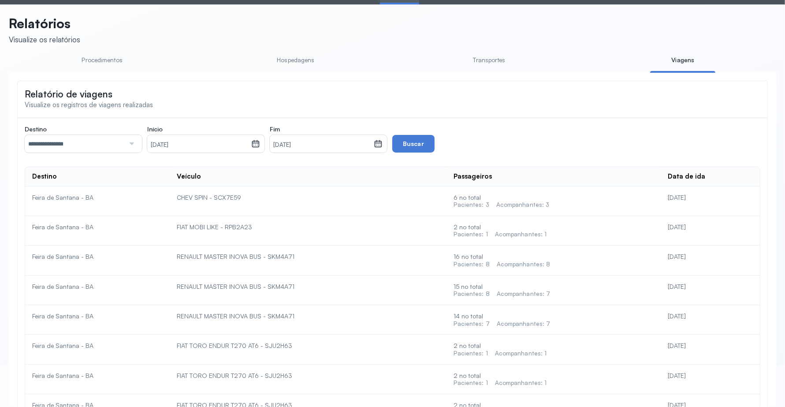
click at [126, 148] on div at bounding box center [131, 144] width 12 height 18
click at [415, 144] on button "Buscar" at bounding box center [413, 144] width 42 height 18
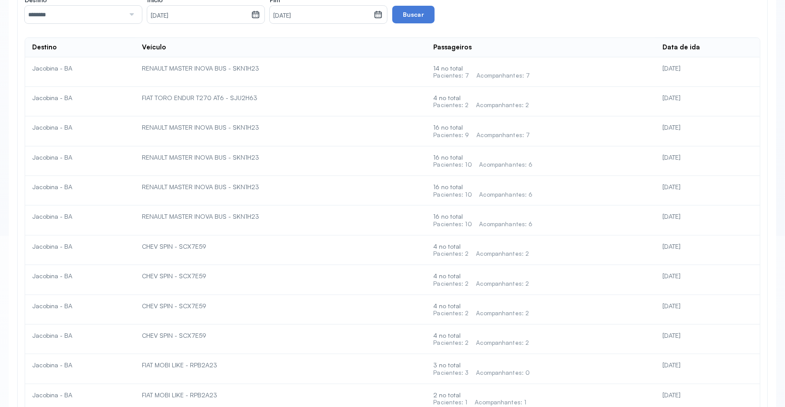
scroll to position [116, 0]
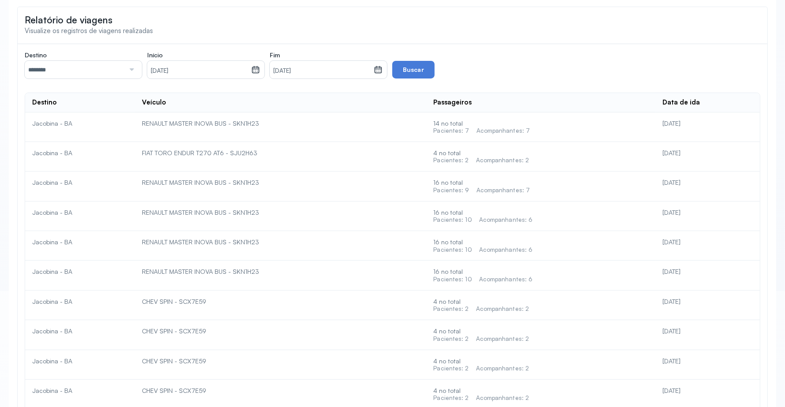
click at [129, 67] on div at bounding box center [131, 70] width 12 height 18
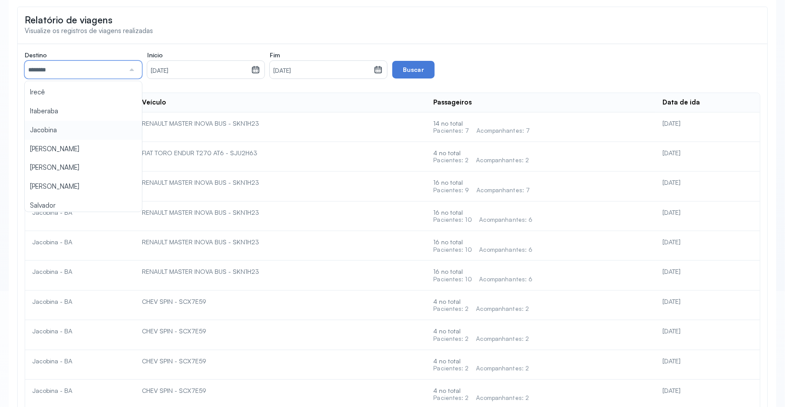
scroll to position [55, 0]
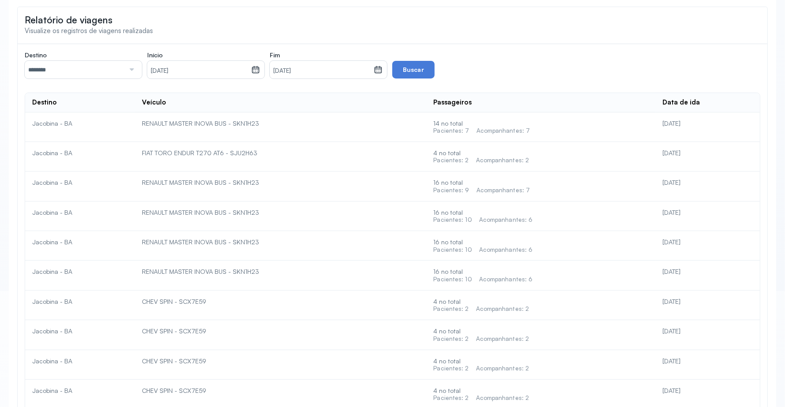
click at [410, 69] on button "Buscar" at bounding box center [413, 70] width 42 height 18
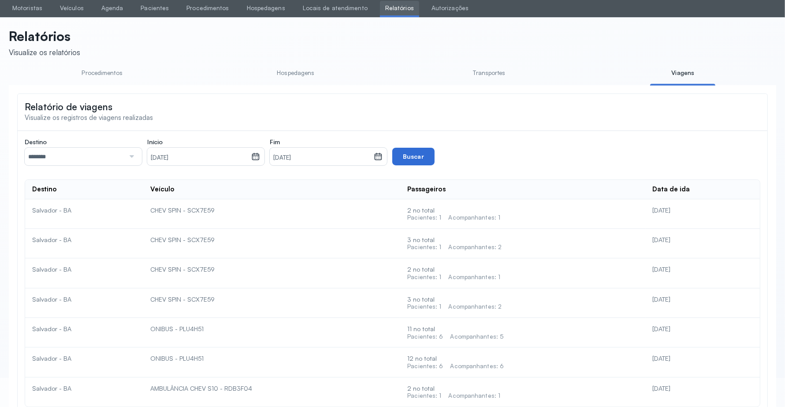
scroll to position [56, 0]
